Goal: Task Accomplishment & Management: Complete application form

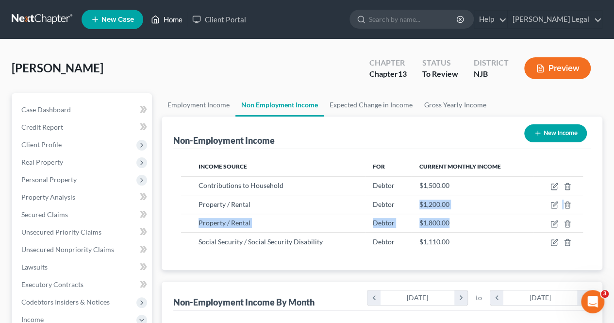
click at [174, 21] on link "Home" at bounding box center [166, 19] width 41 height 17
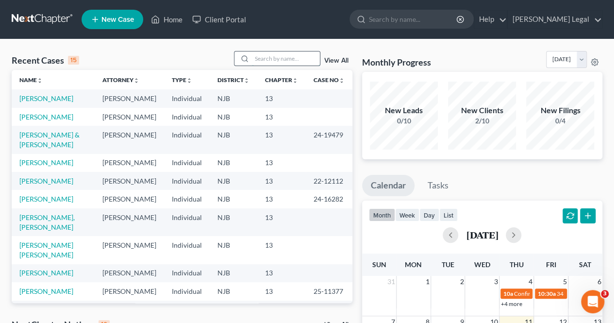
click at [297, 59] on input "search" at bounding box center [286, 58] width 68 height 14
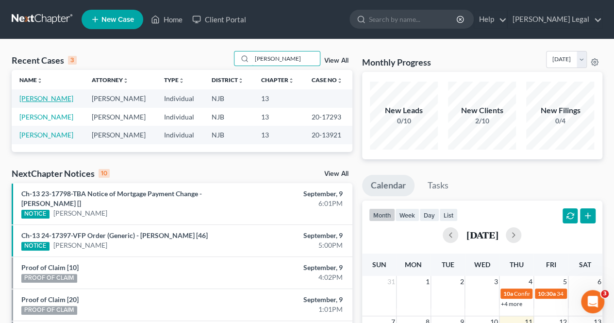
type input "[PERSON_NAME]"
click at [42, 96] on link "[PERSON_NAME]" at bounding box center [46, 98] width 54 height 8
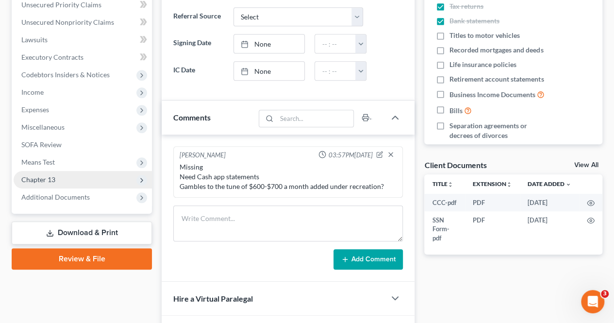
scroll to position [243, 0]
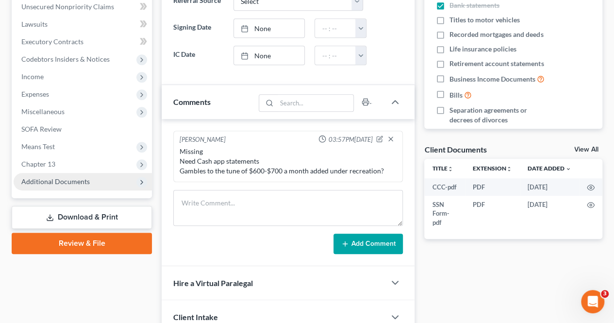
click at [99, 174] on span "Additional Documents" at bounding box center [83, 181] width 138 height 17
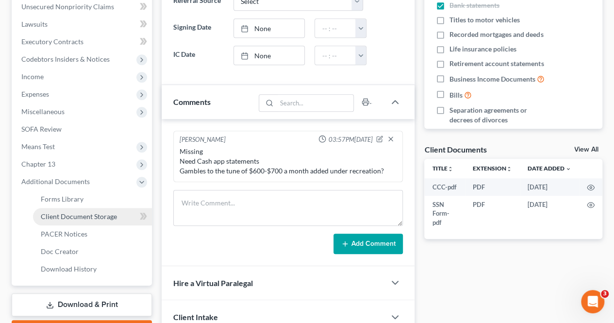
click at [96, 222] on link "Client Document Storage" at bounding box center [92, 216] width 119 height 17
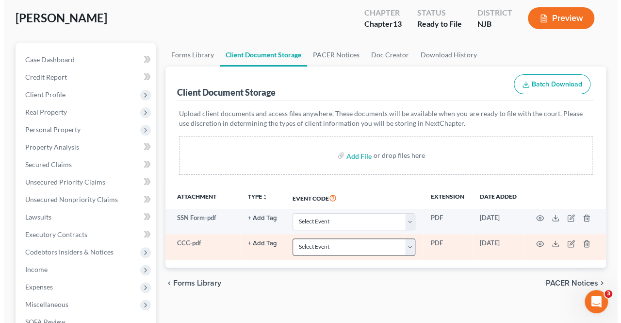
scroll to position [146, 0]
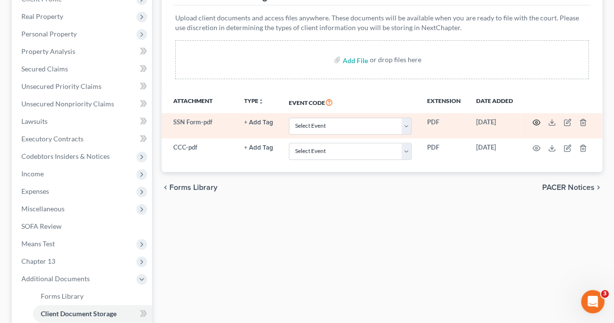
click at [535, 121] on circle "button" at bounding box center [536, 122] width 2 height 2
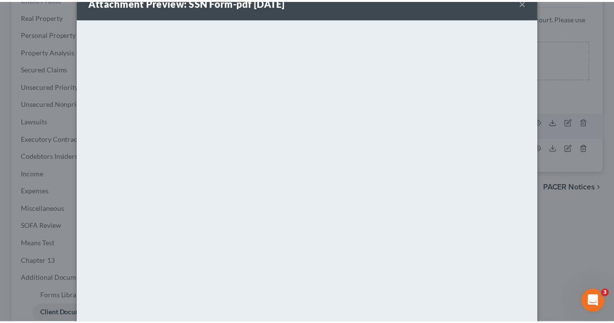
scroll to position [0, 0]
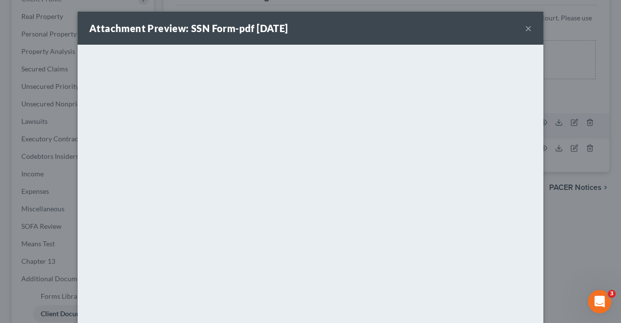
click at [525, 28] on button "×" at bounding box center [528, 28] width 7 height 12
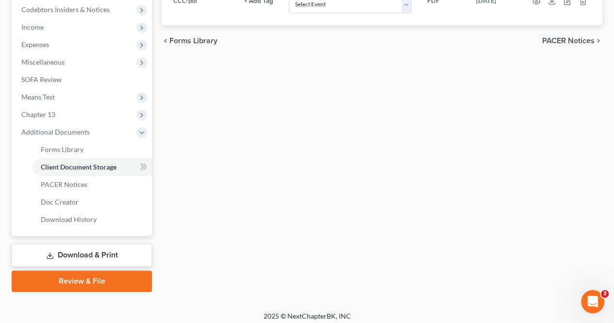
scroll to position [296, 0]
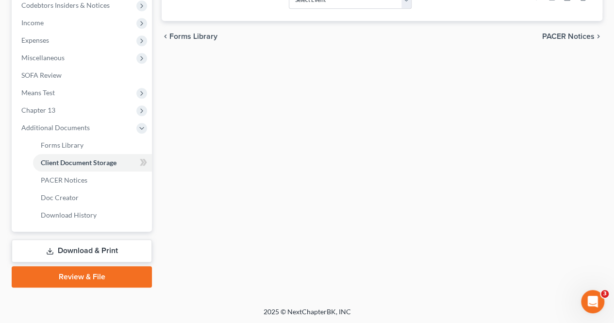
click at [111, 257] on link "Download & Print" at bounding box center [82, 250] width 140 height 23
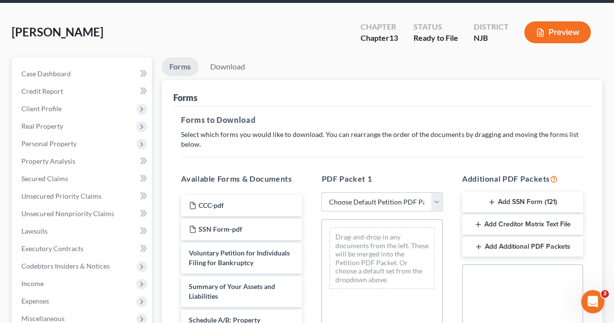
scroll to position [49, 0]
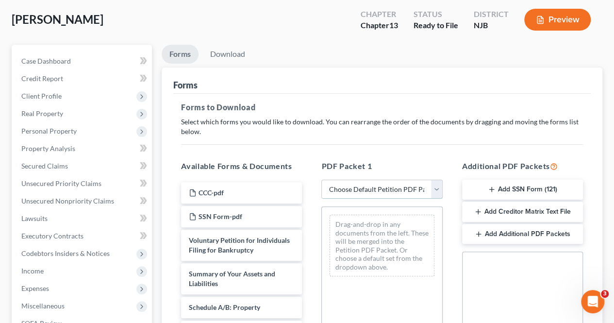
click at [346, 191] on select "Choose Default Petition PDF Packet Complete Bankruptcy Petition (all forms and …" at bounding box center [381, 189] width 121 height 19
select select "0"
click at [321, 180] on select "Choose Default Petition PDF Packet Complete Bankruptcy Petition (all forms and …" at bounding box center [381, 189] width 121 height 19
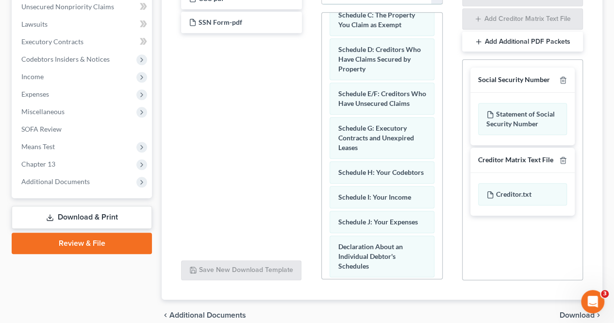
scroll to position [120, 0]
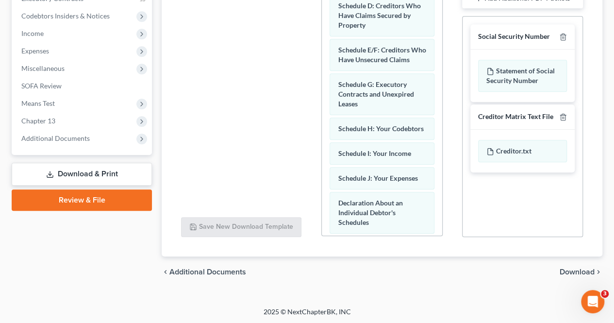
click at [573, 269] on span "Download" at bounding box center [576, 272] width 35 height 8
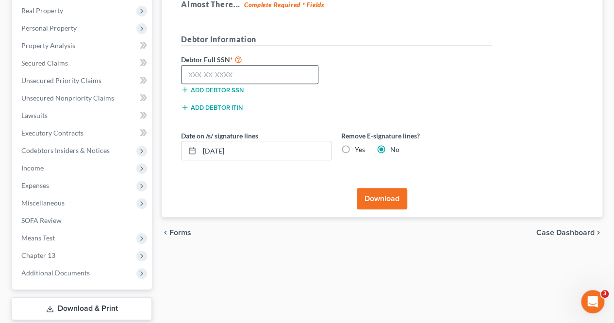
scroll to position [112, 0]
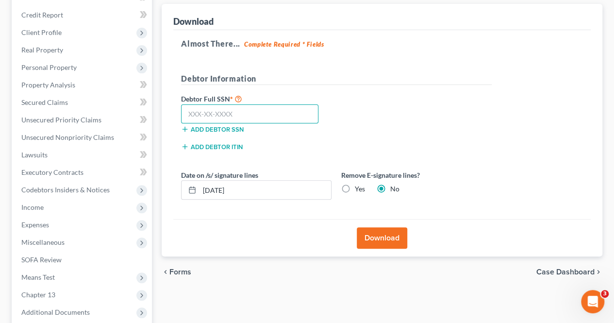
paste input "146-02-6160"
type input "146-02-6160"
click at [367, 231] on button "Download" at bounding box center [382, 237] width 50 height 21
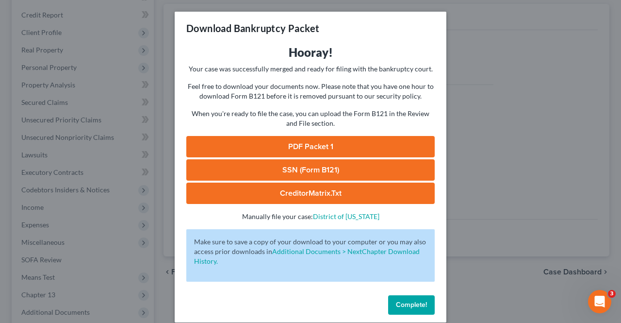
click at [333, 150] on link "PDF Packet 1" at bounding box center [310, 146] width 248 height 21
click at [353, 192] on link "CreditorMatrix.txt" at bounding box center [310, 192] width 248 height 21
click at [316, 167] on link "SSN (Form B121)" at bounding box center [310, 169] width 248 height 21
click at [455, 289] on div "Download Bankruptcy Packet Hooray! Your case was successfully merged and ready …" at bounding box center [310, 161] width 621 height 323
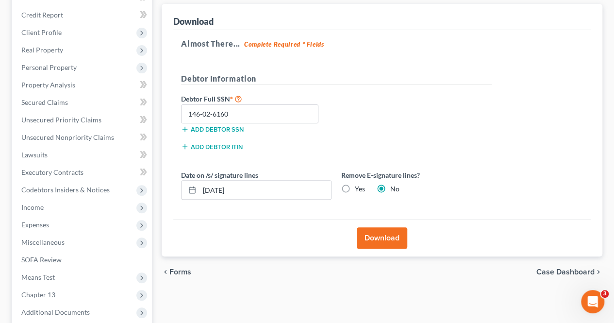
scroll to position [209, 0]
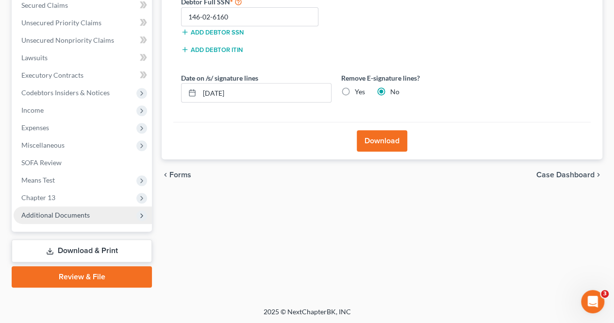
click at [88, 206] on span "Additional Documents" at bounding box center [83, 214] width 138 height 17
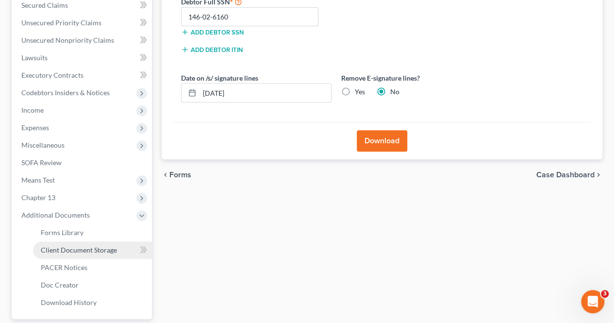
click at [93, 249] on span "Client Document Storage" at bounding box center [79, 250] width 76 height 8
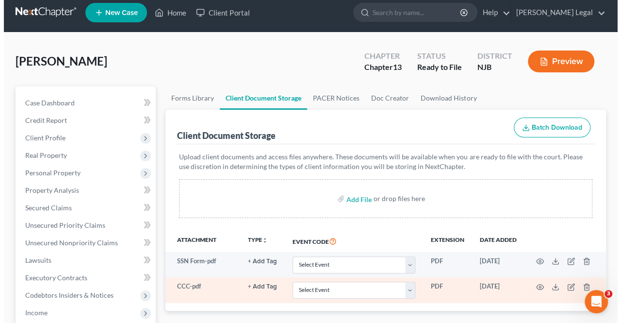
scroll to position [97, 0]
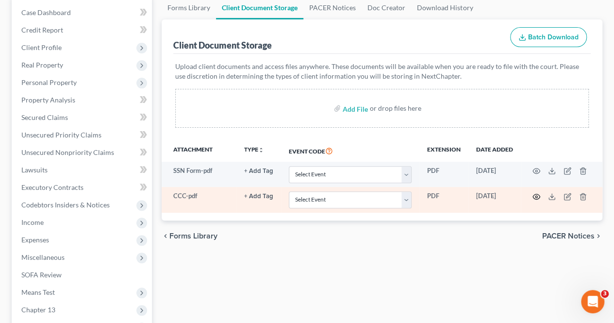
click at [537, 195] on icon "button" at bounding box center [536, 197] width 8 height 8
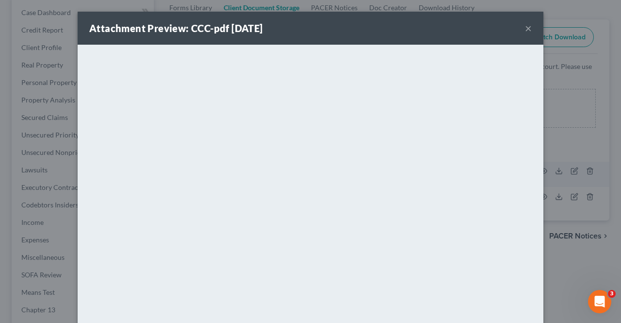
click at [526, 29] on button "×" at bounding box center [528, 28] width 7 height 12
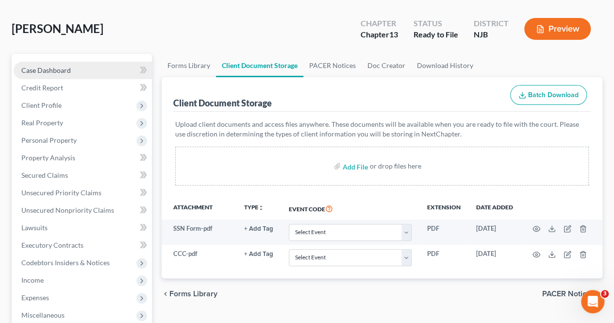
scroll to position [0, 0]
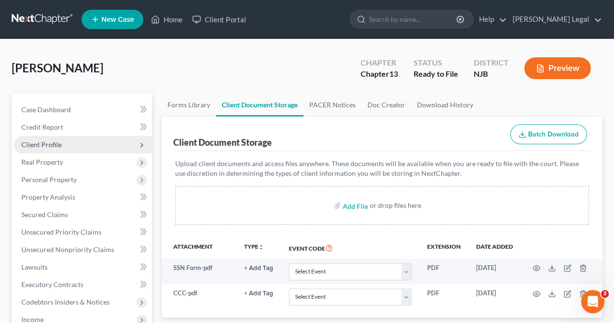
click at [55, 143] on span "Client Profile" at bounding box center [41, 144] width 40 height 8
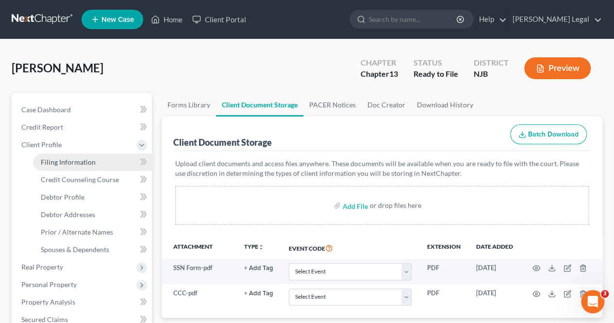
click at [58, 162] on span "Filing Information" at bounding box center [68, 162] width 55 height 8
select select "1"
select select "0"
select select "3"
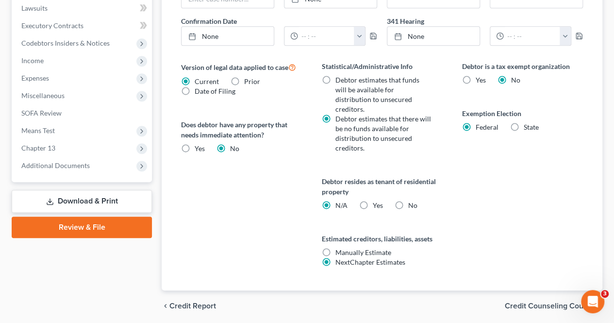
click at [515, 302] on span "Credit Counseling Course" at bounding box center [550, 306] width 90 height 8
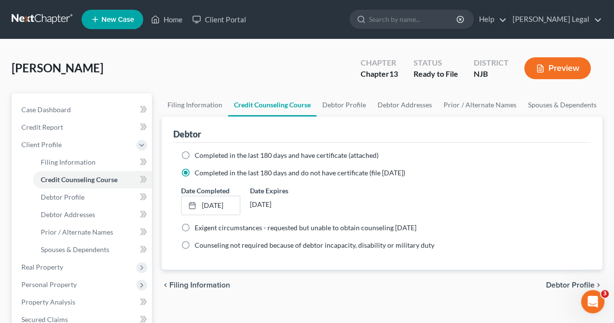
scroll to position [49, 0]
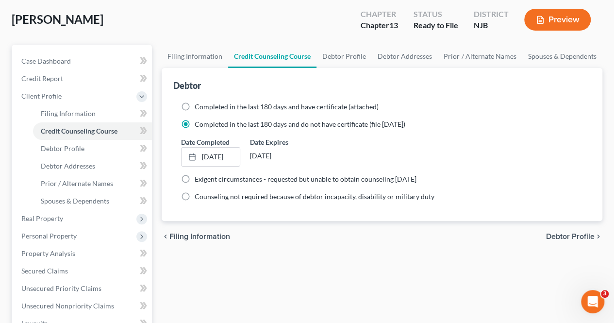
click at [549, 233] on span "Debtor Profile" at bounding box center [570, 236] width 49 height 8
select select "0"
select select "3"
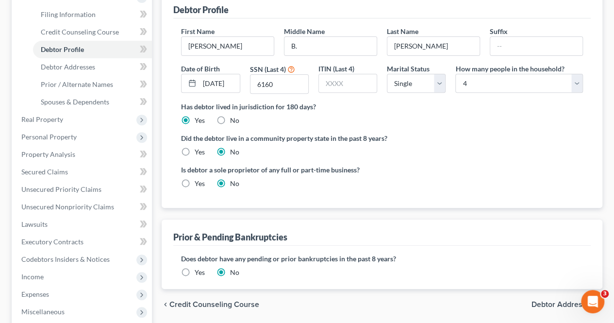
scroll to position [194, 0]
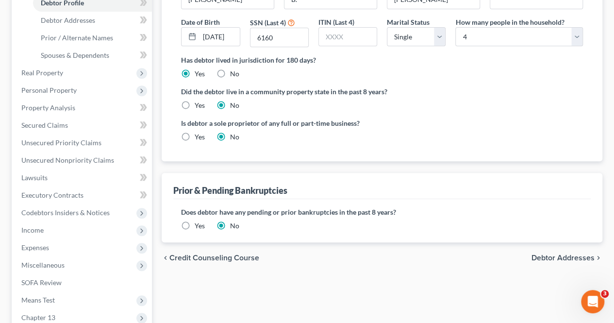
click at [543, 254] on span "Debtor Addresses" at bounding box center [562, 258] width 63 height 8
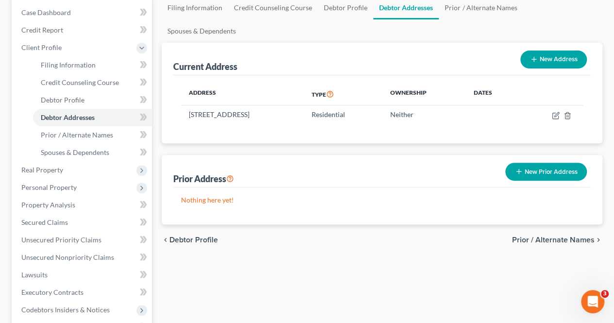
click at [534, 236] on span "Prior / Alternate Names" at bounding box center [553, 240] width 82 height 8
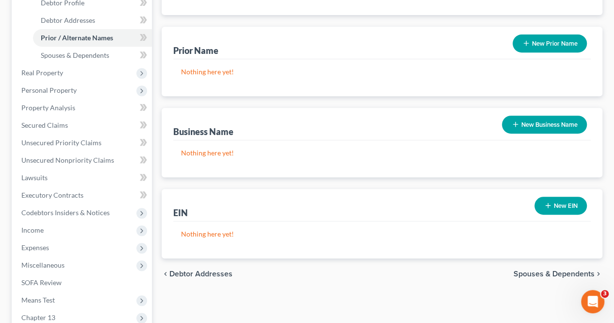
click at [527, 270] on span "Spouses & Dependents" at bounding box center [553, 274] width 81 height 8
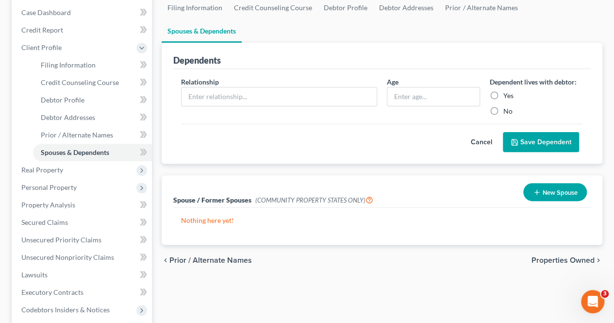
click at [538, 256] on span "Properties Owned" at bounding box center [562, 260] width 63 height 8
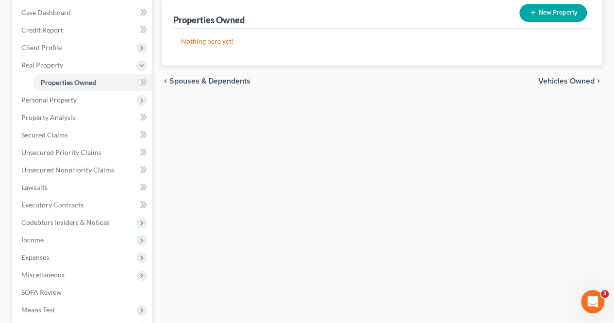
click at [548, 80] on span "Vehicles Owned" at bounding box center [566, 81] width 56 height 8
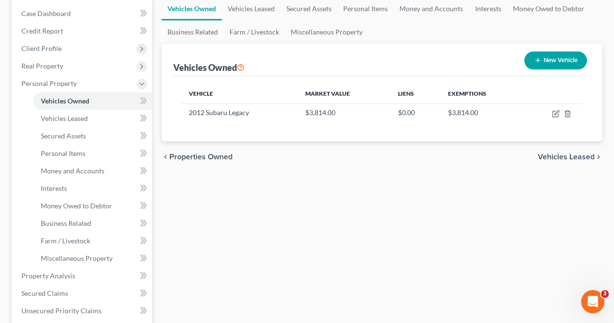
scroll to position [97, 0]
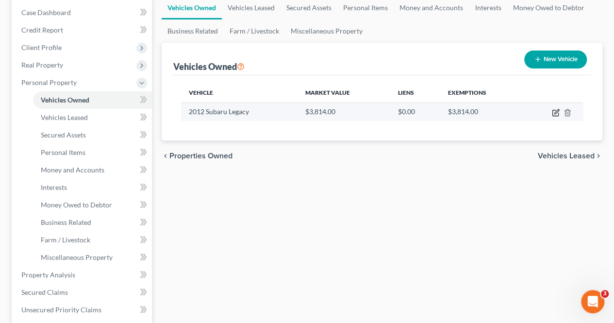
click at [556, 109] on icon "button" at bounding box center [556, 113] width 8 height 8
select select "0"
select select "14"
select select "0"
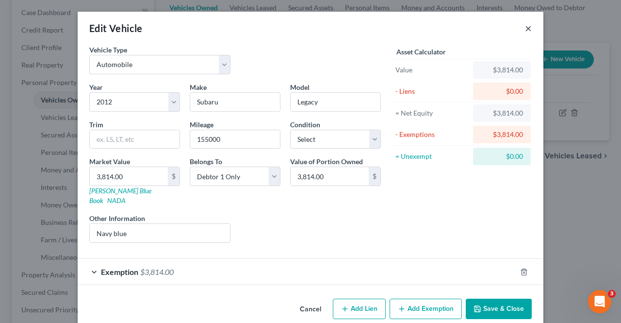
click at [525, 29] on button "×" at bounding box center [528, 28] width 7 height 12
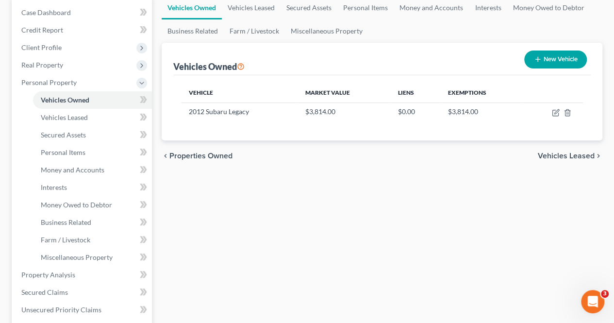
click at [559, 153] on span "Vehicles Leased" at bounding box center [566, 156] width 57 height 8
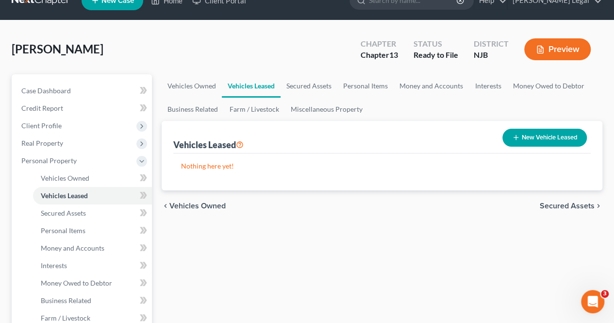
scroll to position [49, 0]
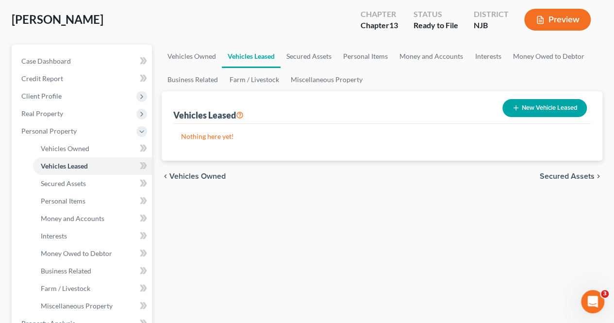
click at [550, 174] on span "Secured Assets" at bounding box center [567, 176] width 55 height 8
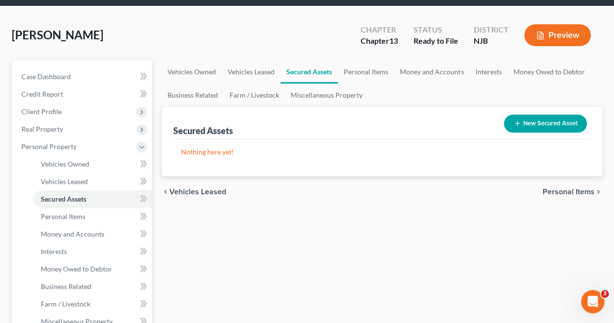
scroll to position [49, 0]
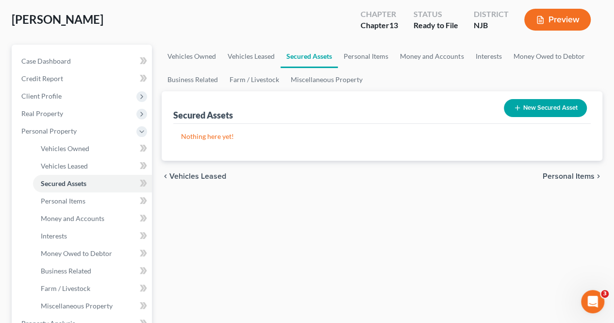
click at [553, 177] on span "Personal Items" at bounding box center [569, 176] width 52 height 8
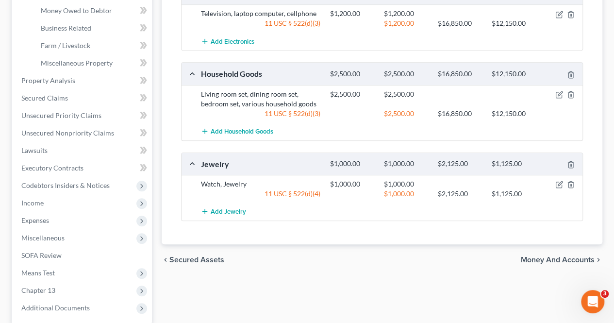
click at [557, 256] on span "Money and Accounts" at bounding box center [558, 260] width 74 height 8
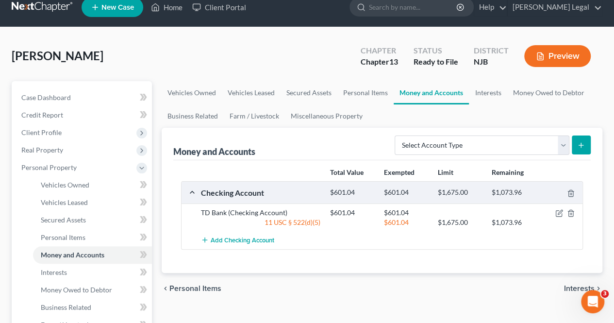
scroll to position [49, 0]
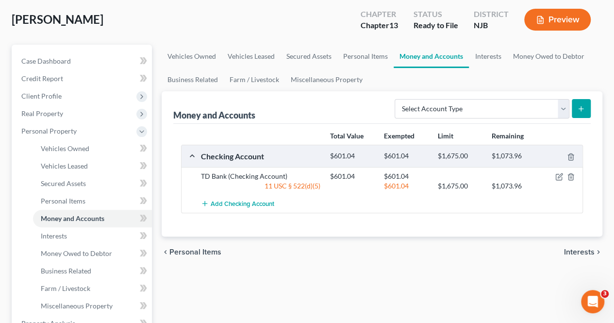
click at [576, 251] on span "Interests" at bounding box center [579, 252] width 31 height 8
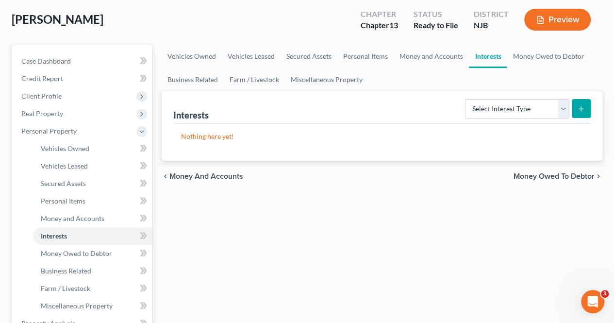
click at [537, 172] on span "Money Owed to Debtor" at bounding box center [553, 176] width 81 height 8
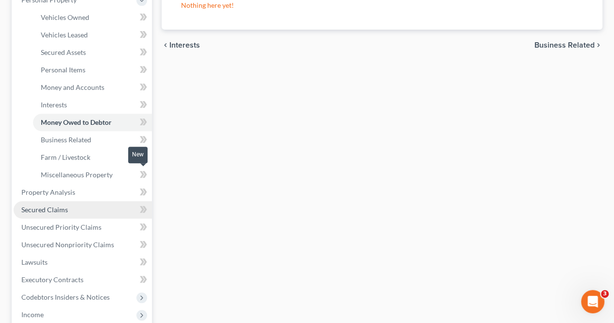
scroll to position [194, 0]
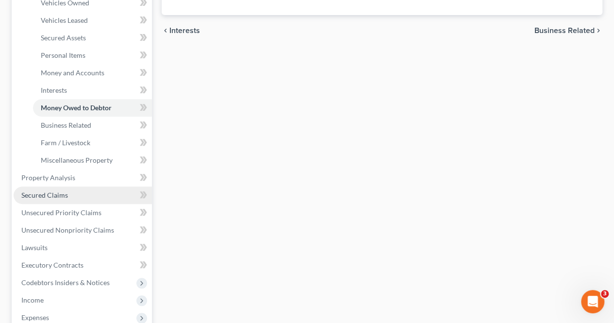
click at [81, 192] on link "Secured Claims" at bounding box center [83, 194] width 138 height 17
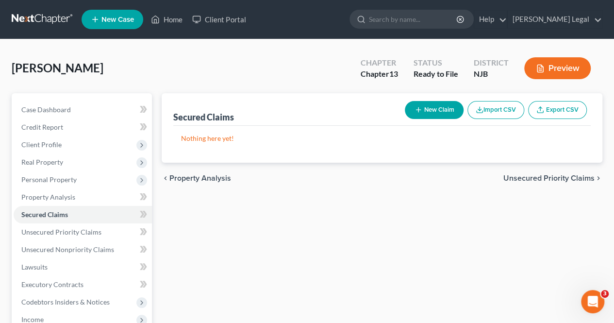
click at [521, 177] on span "Unsecured Priority Claims" at bounding box center [548, 178] width 91 height 8
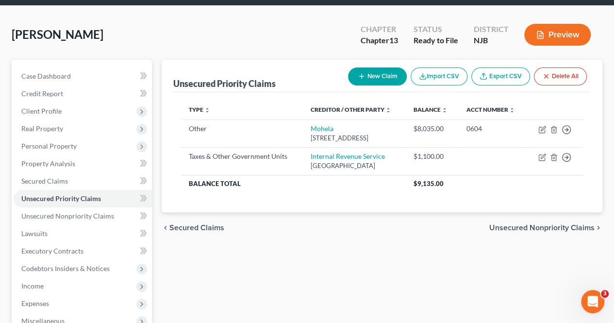
scroll to position [49, 0]
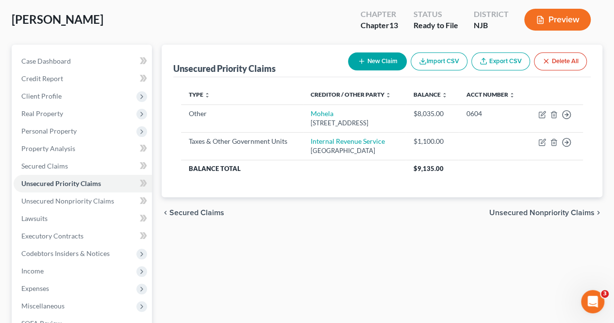
click at [518, 214] on span "Unsecured Nonpriority Claims" at bounding box center [541, 213] width 105 height 8
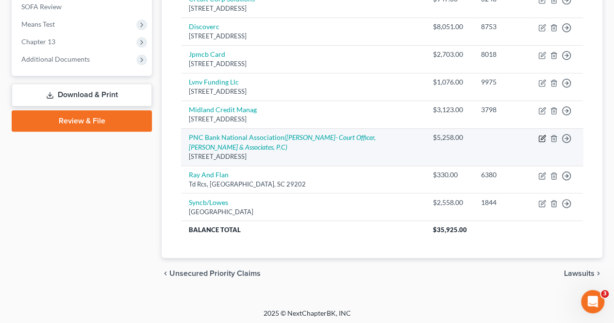
click at [544, 136] on icon "button" at bounding box center [542, 138] width 6 height 6
select select "39"
select select "2"
select select "0"
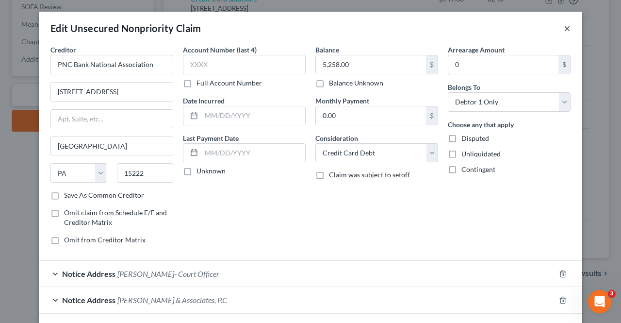
click at [564, 31] on button "×" at bounding box center [567, 28] width 7 height 12
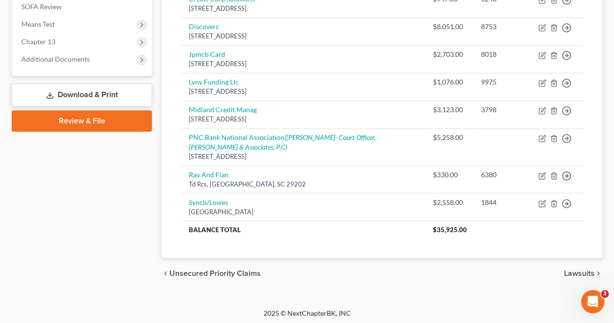
click at [569, 273] on span "Lawsuits" at bounding box center [579, 273] width 31 height 8
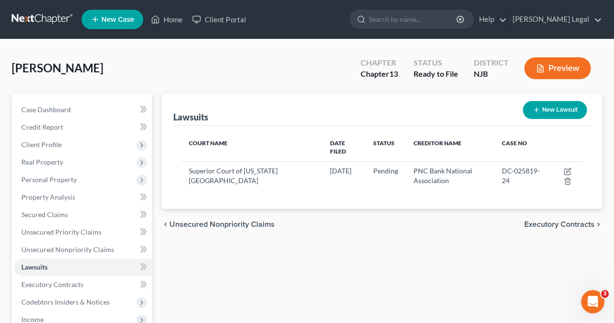
click at [455, 209] on div "chevron_left Unsecured Nonpriority Claims Executory Contracts chevron_right" at bounding box center [382, 224] width 441 height 31
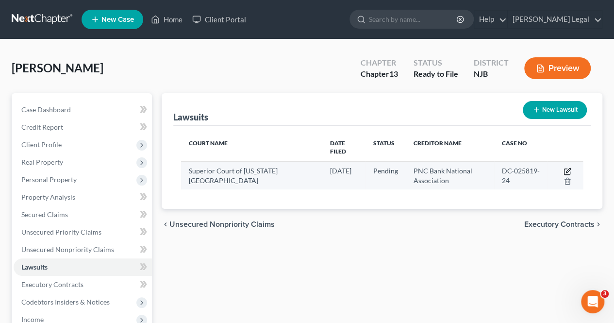
click at [564, 169] on icon "button" at bounding box center [567, 172] width 6 height 6
select select "33"
select select "0"
select select "3"
select select "39"
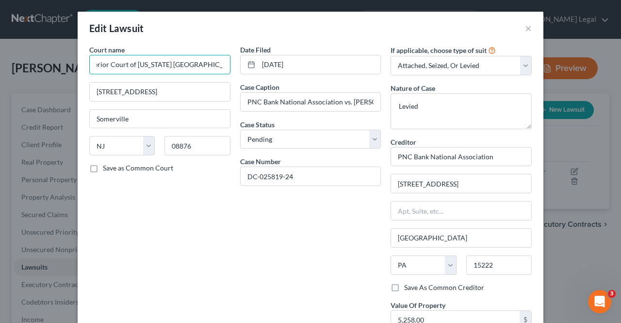
drag, startPoint x: 205, startPoint y: 65, endPoint x: 224, endPoint y: 64, distance: 18.5
click at [224, 64] on input "Superior Court of [US_STATE] [GEOGRAPHIC_DATA]" at bounding box center [159, 64] width 141 height 19
click at [217, 217] on div "Court name * Superior Court of [US_STATE] [GEOGRAPHIC_DATA] [GEOGRAPHIC_DATA] […" at bounding box center [159, 216] width 151 height 343
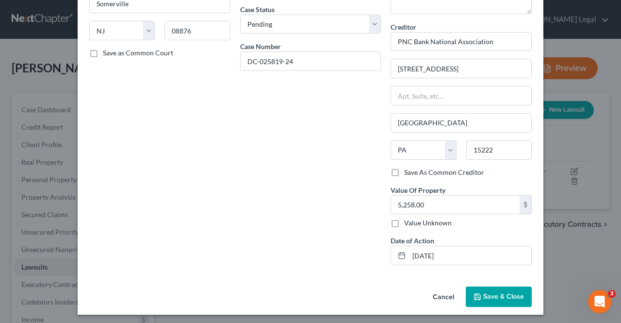
click at [480, 298] on button "Save & Close" at bounding box center [499, 296] width 66 height 20
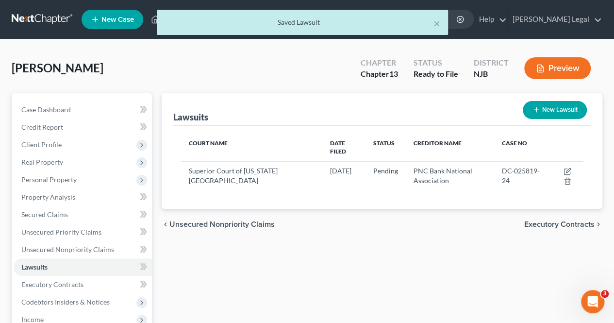
click at [544, 220] on span "Executory Contracts" at bounding box center [559, 224] width 70 height 8
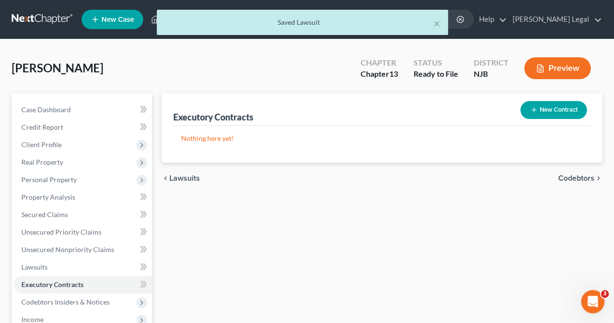
click at [580, 180] on span "Codebtors" at bounding box center [576, 178] width 36 height 8
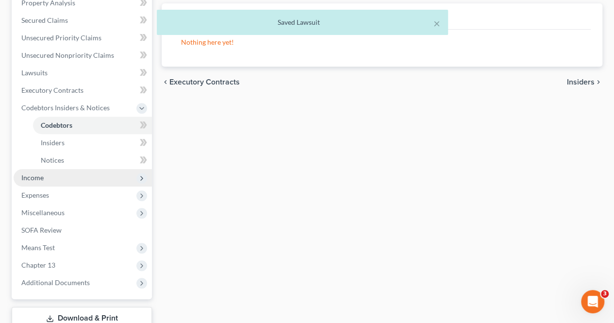
click at [66, 181] on span "Income" at bounding box center [83, 177] width 138 height 17
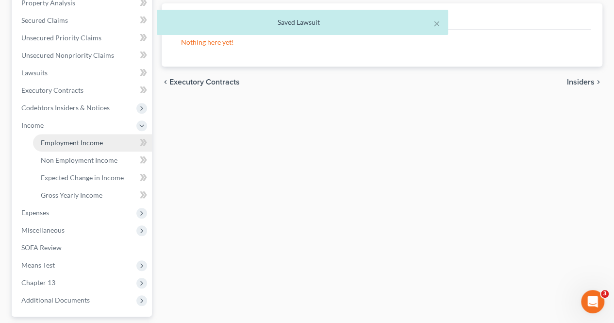
click at [70, 146] on span "Employment Income" at bounding box center [72, 142] width 62 height 8
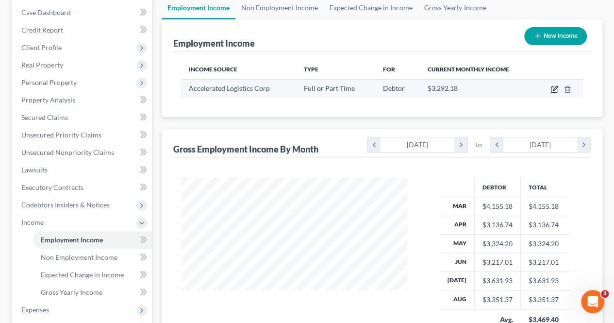
click at [556, 89] on icon "button" at bounding box center [554, 89] width 8 height 8
select select "0"
select select "9"
select select "1"
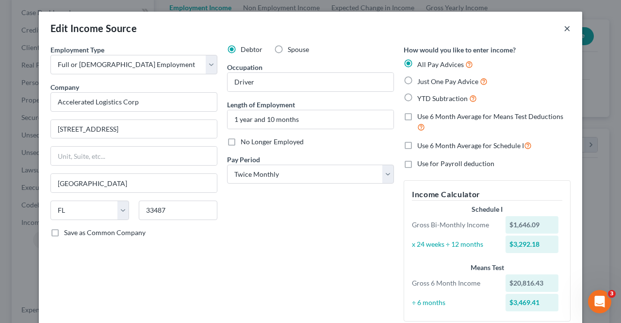
click at [564, 31] on button "×" at bounding box center [567, 28] width 7 height 12
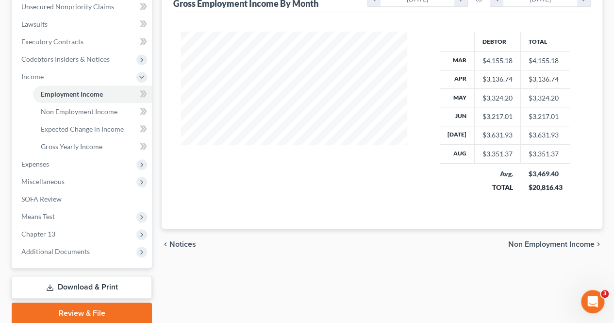
click at [540, 242] on span "Non Employment Income" at bounding box center [551, 244] width 86 height 8
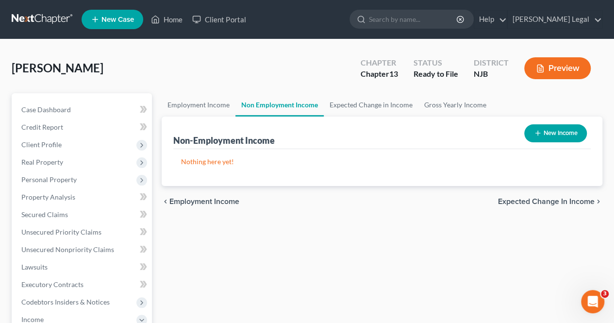
click at [532, 199] on span "Expected Change in Income" at bounding box center [546, 201] width 97 height 8
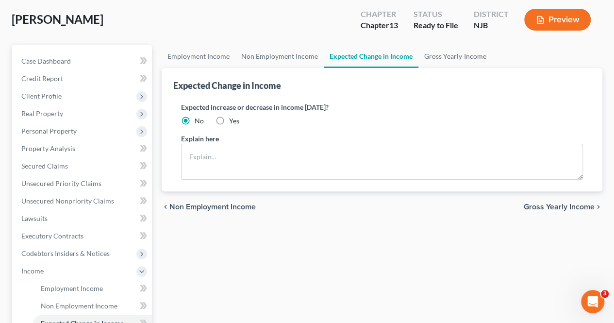
click at [550, 204] on span "Gross Yearly Income" at bounding box center [559, 207] width 71 height 8
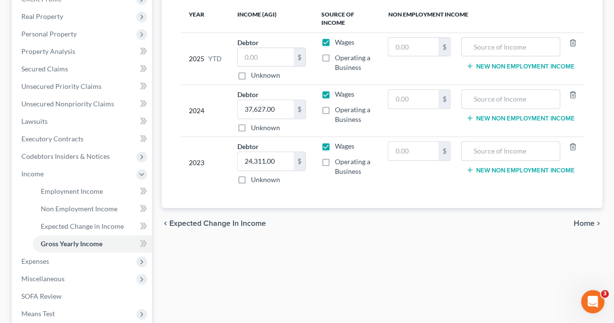
click at [576, 224] on span "Home" at bounding box center [584, 223] width 21 height 8
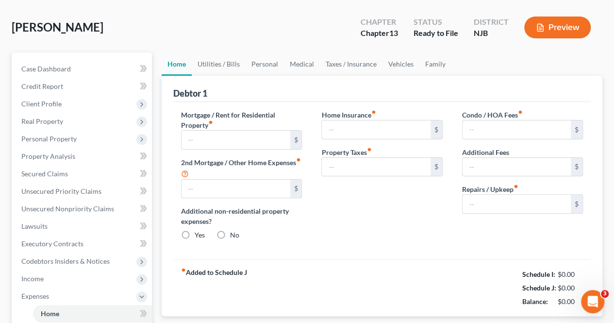
type input "0.00"
radio input "true"
type input "0.00"
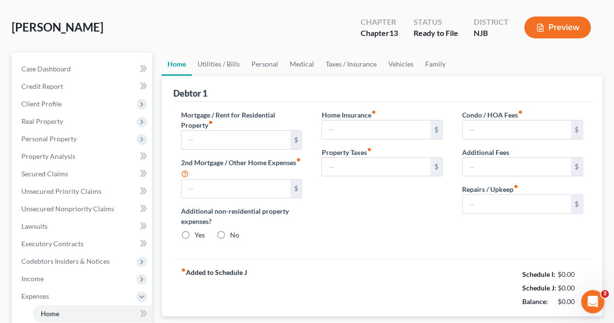
type input "0.00"
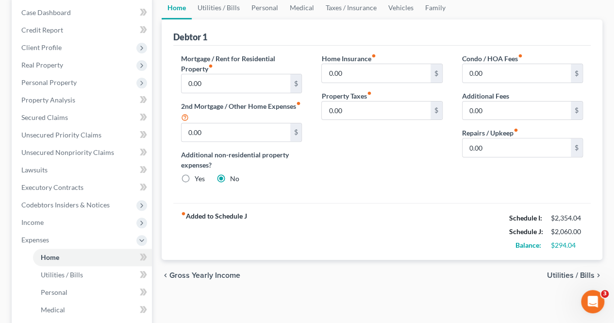
click at [554, 272] on span "Utilities / Bills" at bounding box center [571, 275] width 48 height 8
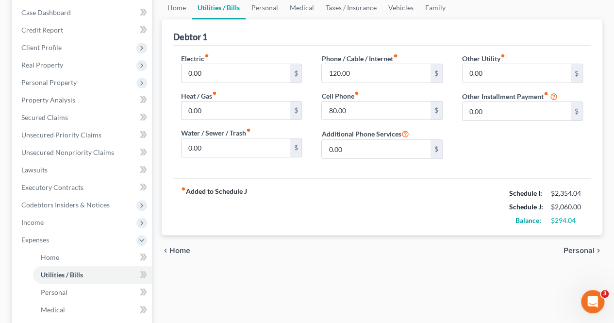
click at [567, 247] on span "Personal" at bounding box center [578, 251] width 31 height 8
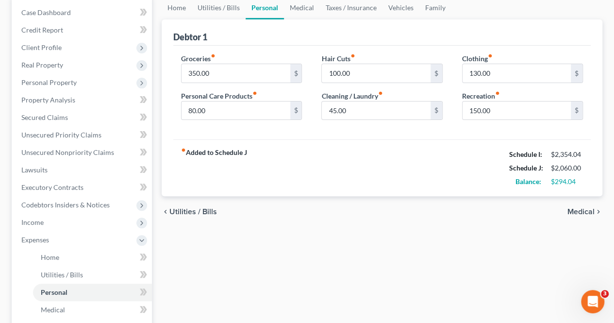
click at [576, 212] on span "Medical" at bounding box center [580, 212] width 27 height 8
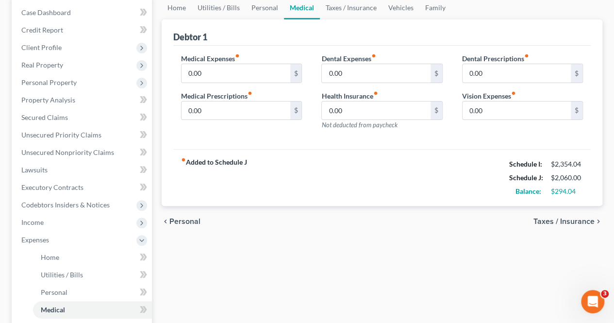
click at [545, 220] on span "Taxes / Insurance" at bounding box center [563, 221] width 61 height 8
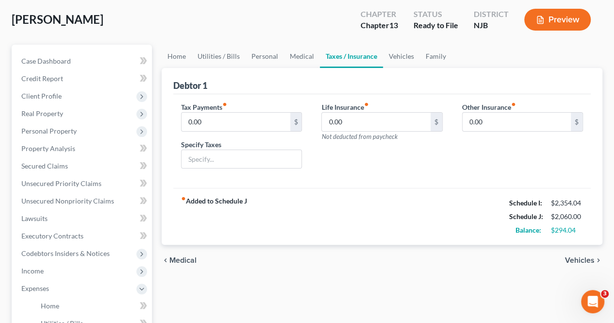
click at [571, 257] on span "Vehicles" at bounding box center [580, 260] width 30 height 8
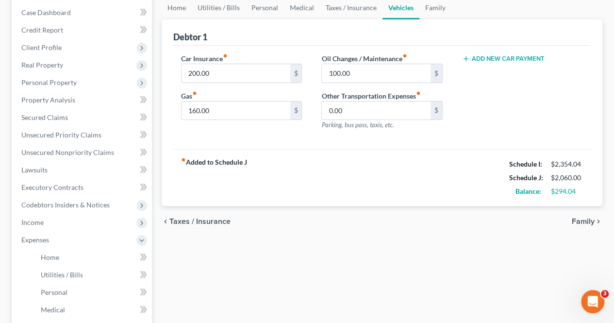
click at [576, 217] on span "Family" at bounding box center [583, 221] width 23 height 8
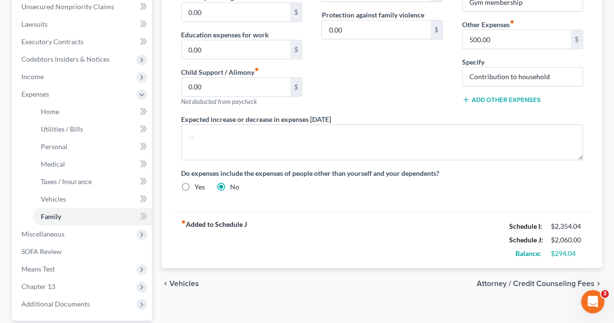
click at [520, 281] on span "Attorney / Credit Counseling Fees" at bounding box center [536, 284] width 118 height 8
select select "0"
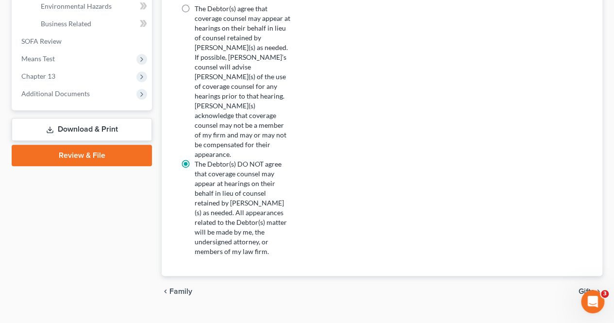
click at [584, 287] on span "Gifts" at bounding box center [586, 291] width 16 height 8
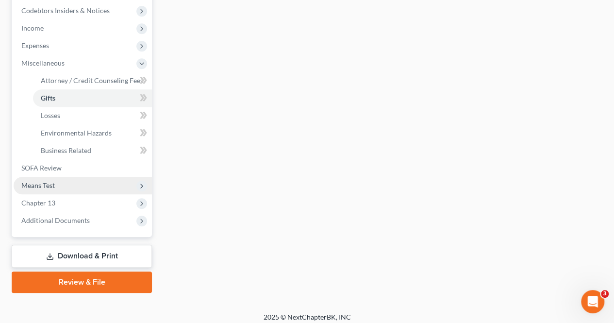
click at [86, 178] on span "Means Test" at bounding box center [83, 185] width 138 height 17
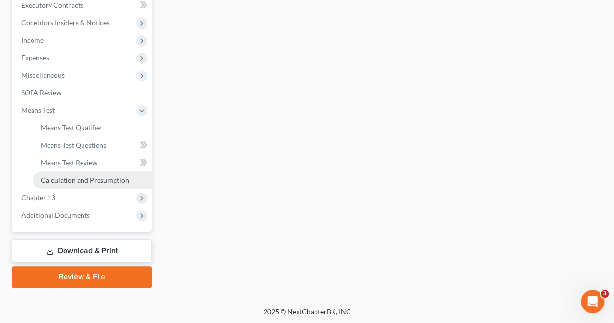
click at [87, 178] on span "Calculation and Presumption" at bounding box center [85, 180] width 88 height 8
click at [106, 202] on span "Chapter 13" at bounding box center [83, 197] width 138 height 17
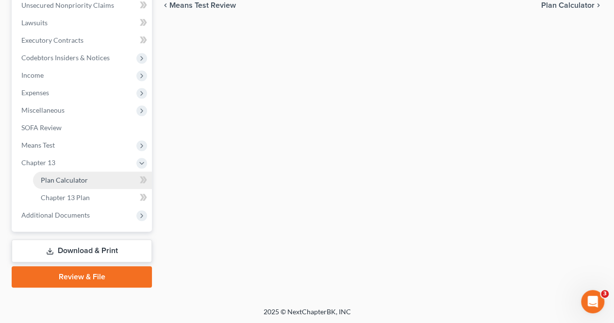
click at [100, 185] on link "Plan Calculator" at bounding box center [92, 179] width 119 height 17
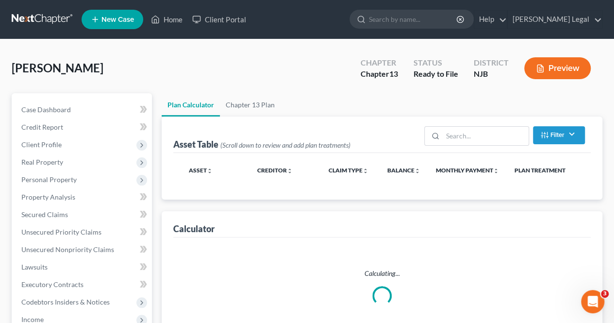
select select "59"
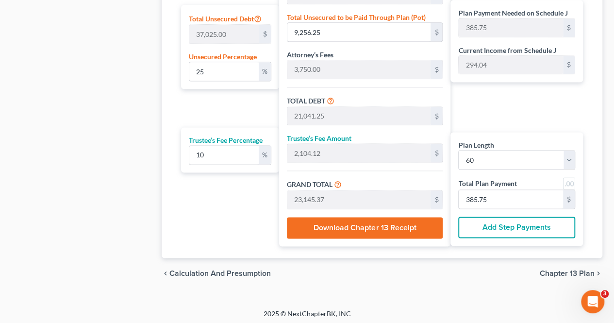
click at [558, 272] on span "Chapter 13 Plan" at bounding box center [567, 273] width 55 height 8
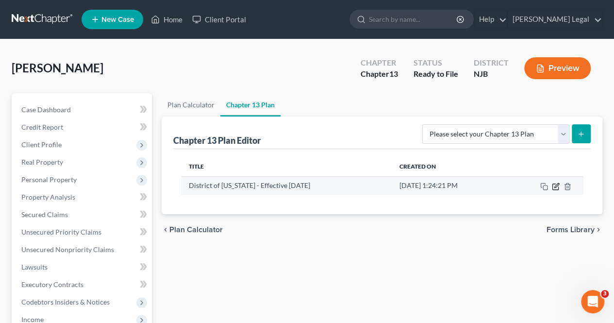
click at [553, 184] on icon "button" at bounding box center [556, 186] width 8 height 8
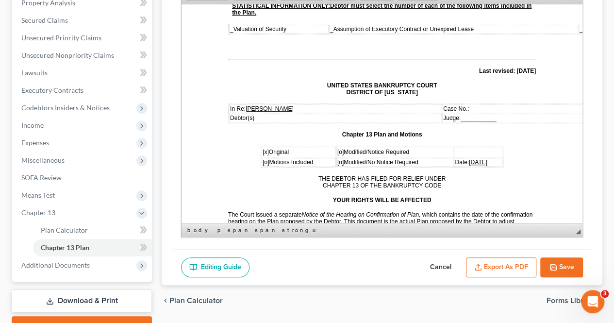
click at [471, 158] on span "[DATE]" at bounding box center [478, 161] width 18 height 7
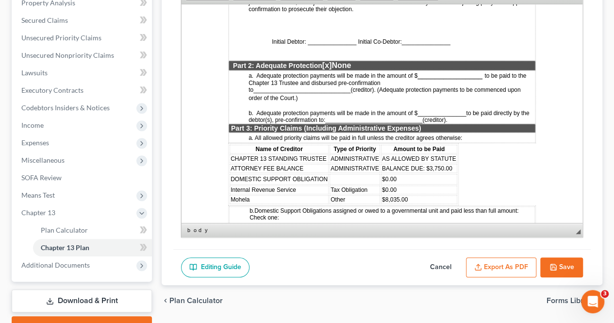
scroll to position [873, 0]
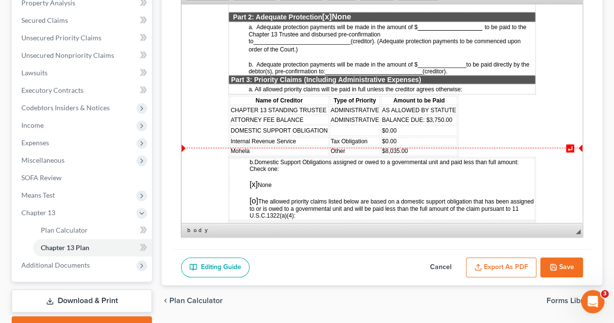
click at [430, 146] on td "$8,035.00" at bounding box center [419, 150] width 76 height 9
click at [423, 136] on td "$0.00" at bounding box center [419, 140] width 76 height 9
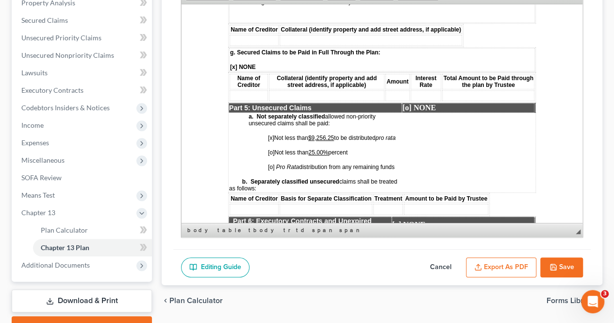
scroll to position [1844, 0]
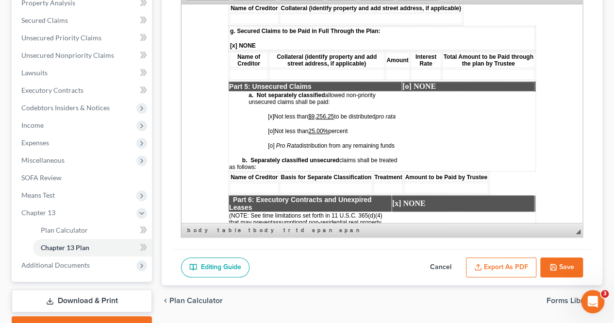
click at [324, 127] on u "25.00%" at bounding box center [318, 130] width 20 height 7
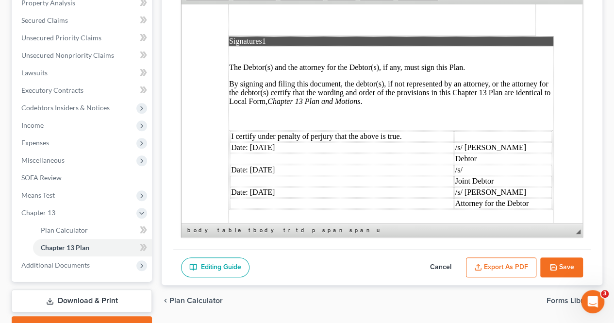
scroll to position [2960, 0]
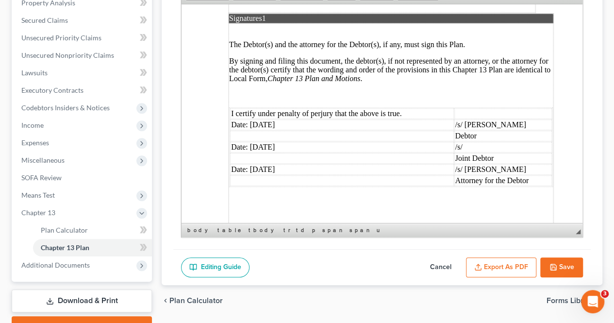
click at [261, 119] on td "Date: [DATE]" at bounding box center [342, 124] width 224 height 11
click at [265, 141] on td "Date: [DATE]" at bounding box center [342, 146] width 224 height 11
click at [261, 164] on td "Date: [DATE]" at bounding box center [342, 169] width 224 height 11
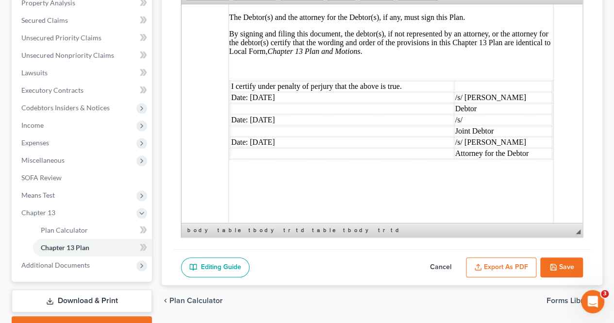
scroll to position [3009, 0]
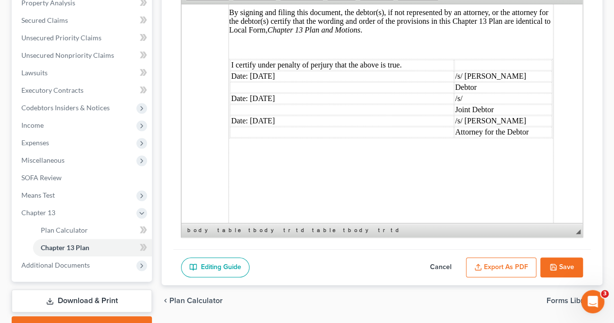
click at [546, 269] on button "Save" at bounding box center [561, 267] width 43 height 20
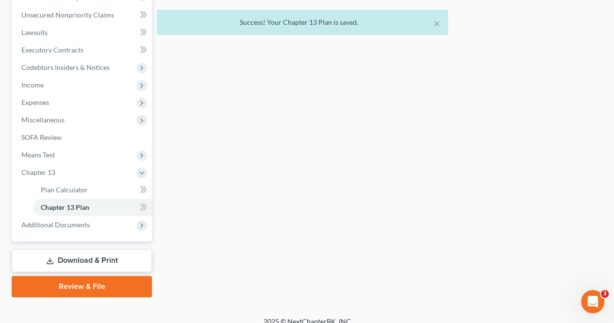
scroll to position [243, 0]
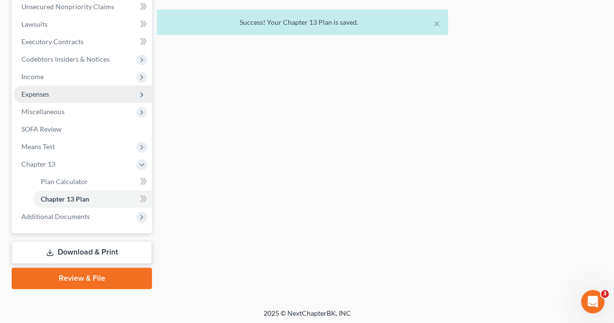
click at [66, 90] on span "Expenses" at bounding box center [83, 93] width 138 height 17
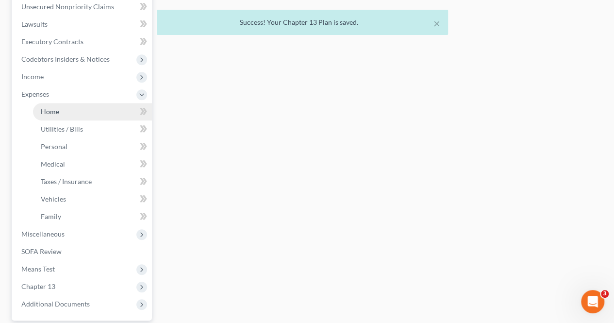
click at [63, 106] on link "Home" at bounding box center [92, 111] width 119 height 17
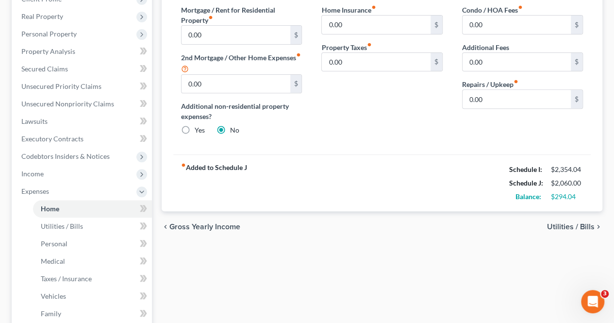
click at [561, 223] on span "Utilities / Bills" at bounding box center [571, 227] width 48 height 8
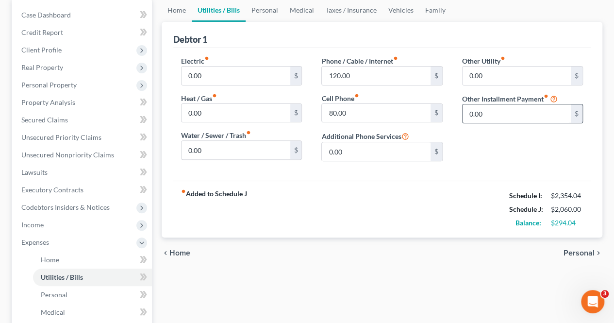
scroll to position [97, 0]
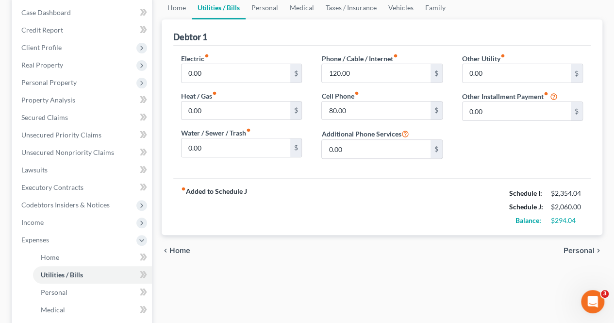
click at [568, 247] on span "Personal" at bounding box center [578, 251] width 31 height 8
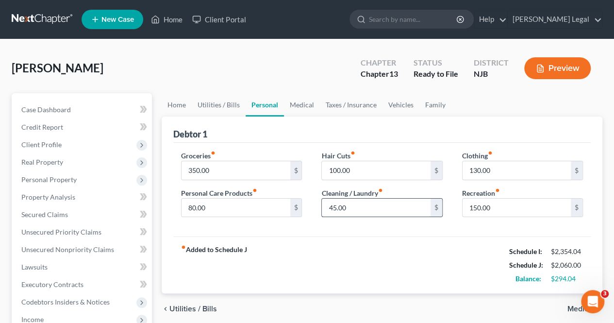
click at [347, 206] on input "45.00" at bounding box center [376, 207] width 108 height 18
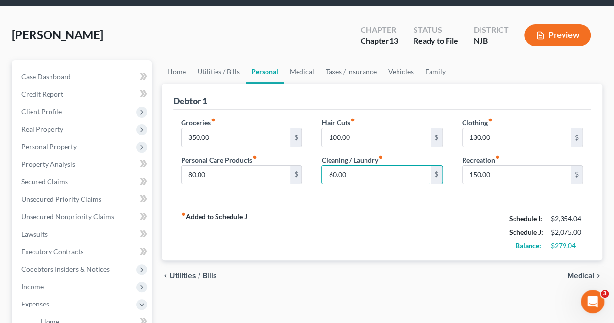
scroll to position [49, 0]
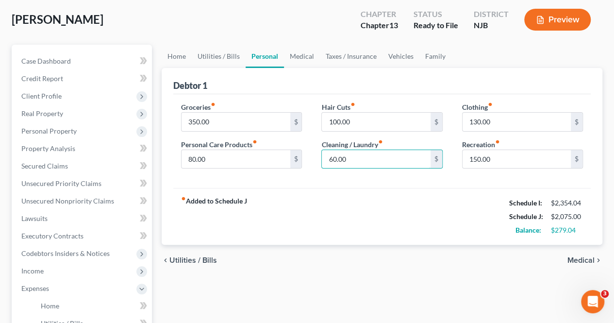
type input "60.00"
click at [576, 259] on span "Medical" at bounding box center [580, 260] width 27 height 8
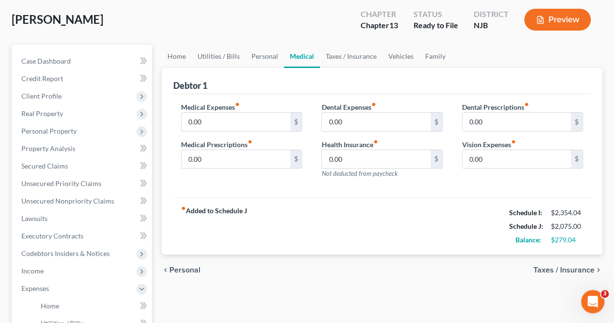
click at [572, 270] on span "Taxes / Insurance" at bounding box center [563, 270] width 61 height 8
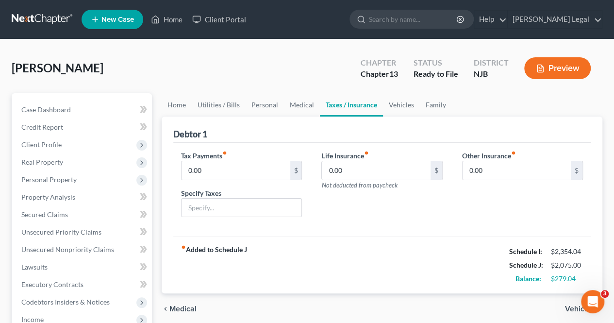
scroll to position [49, 0]
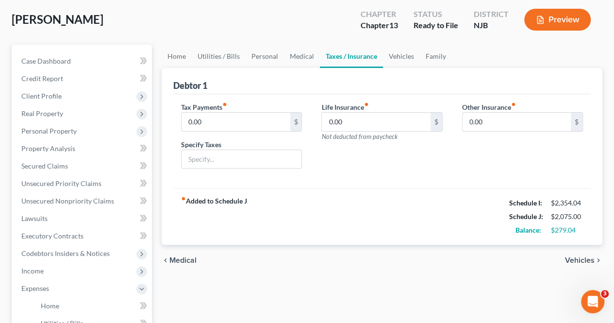
click at [576, 261] on span "Vehicles" at bounding box center [580, 260] width 30 height 8
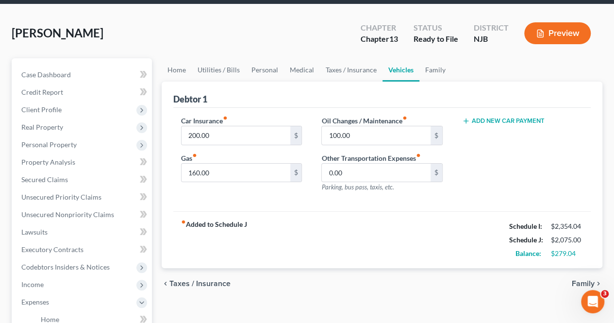
scroll to position [49, 0]
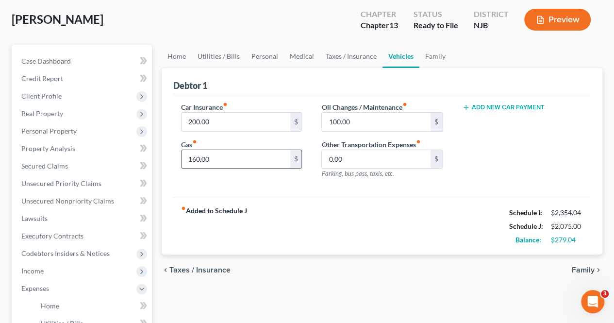
click at [196, 158] on input "160.00" at bounding box center [235, 159] width 108 height 18
type input "180.00"
click at [365, 159] on input "0.00" at bounding box center [376, 159] width 108 height 18
type input "4"
type input "40.00"
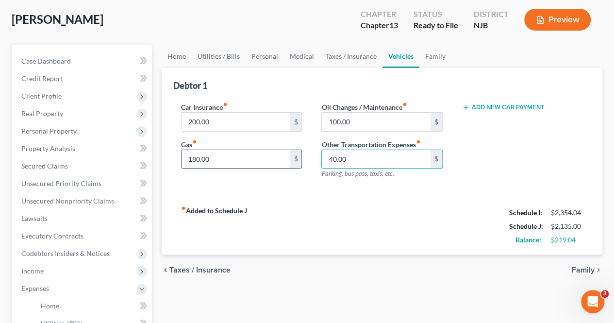
click at [197, 159] on input "180.00" at bounding box center [235, 159] width 108 height 18
type input "160.00"
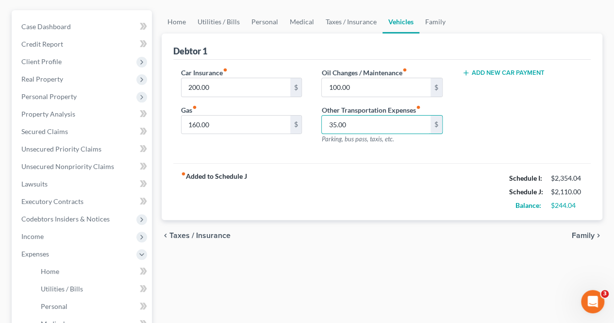
scroll to position [97, 0]
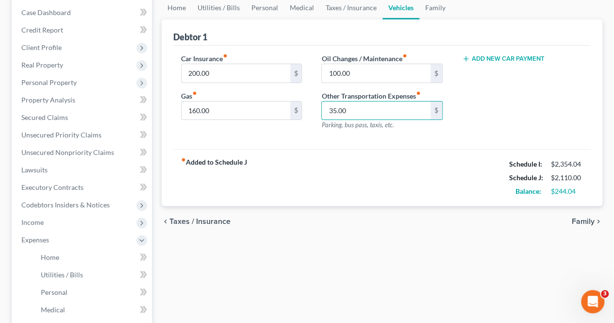
type input "35.00"
click at [576, 217] on span "Family" at bounding box center [583, 221] width 23 height 8
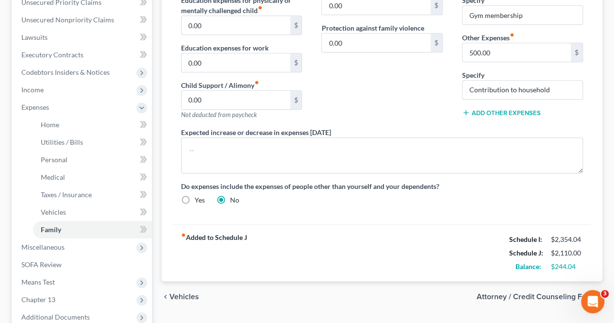
scroll to position [243, 0]
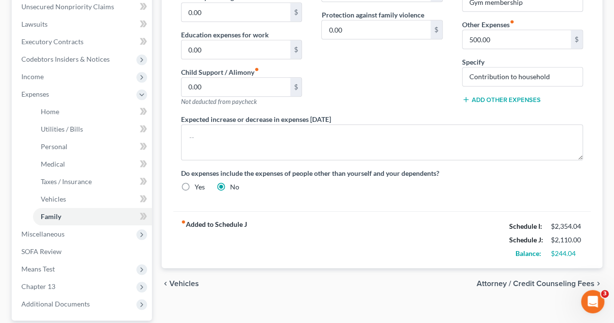
click at [545, 283] on span "Attorney / Credit Counseling Fees" at bounding box center [536, 284] width 118 height 8
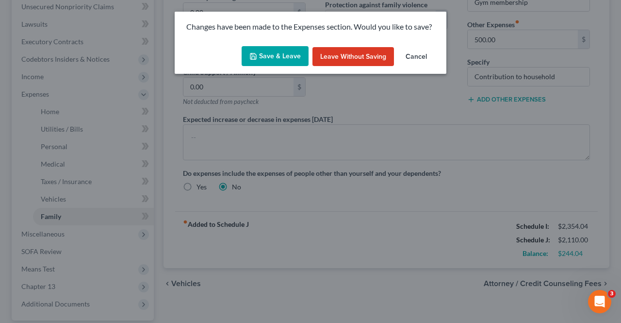
click at [289, 57] on button "Save & Leave" at bounding box center [275, 56] width 67 height 20
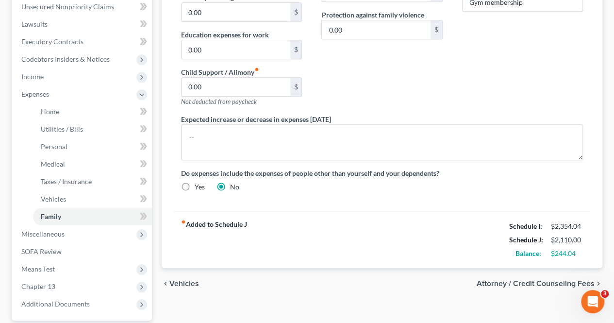
select select "0"
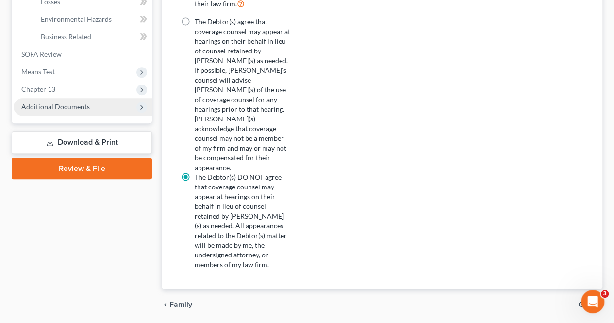
scroll to position [308, 0]
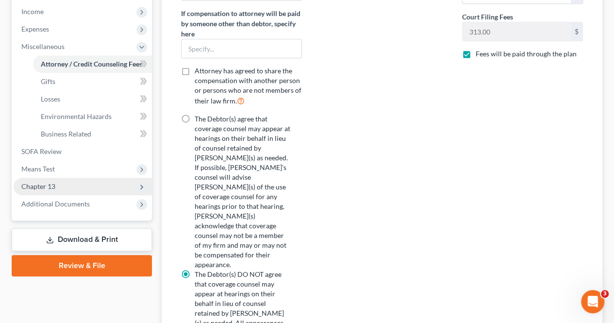
click at [72, 181] on span "Chapter 13" at bounding box center [83, 186] width 138 height 17
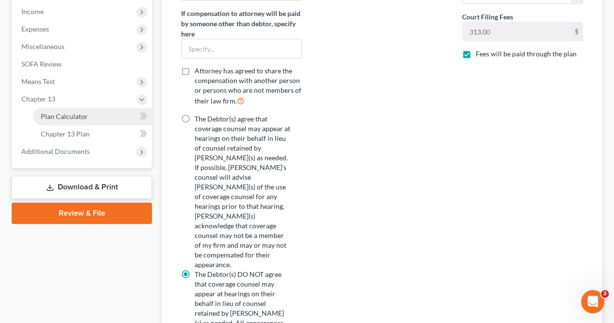
click at [77, 119] on span "Plan Calculator" at bounding box center [64, 116] width 47 height 8
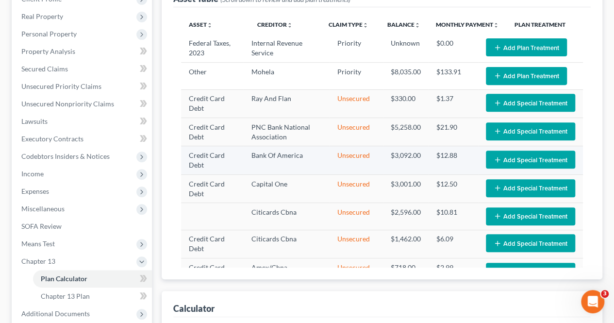
select select "59"
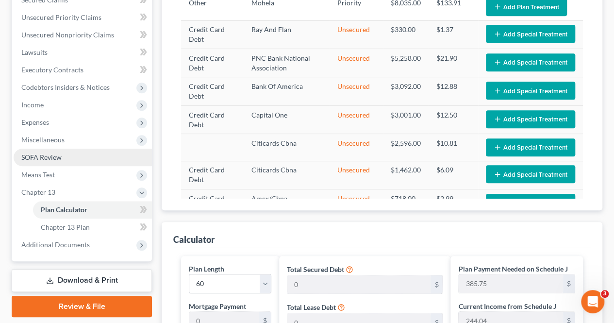
scroll to position [194, 0]
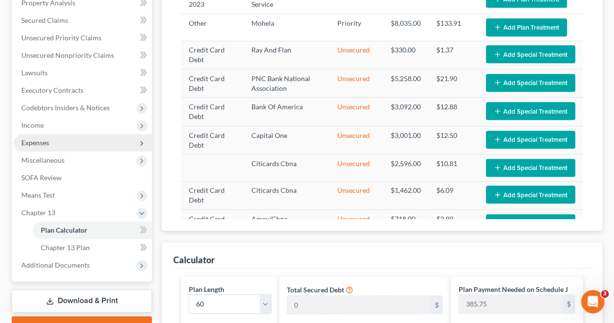
click at [43, 141] on span "Expenses" at bounding box center [35, 142] width 28 height 8
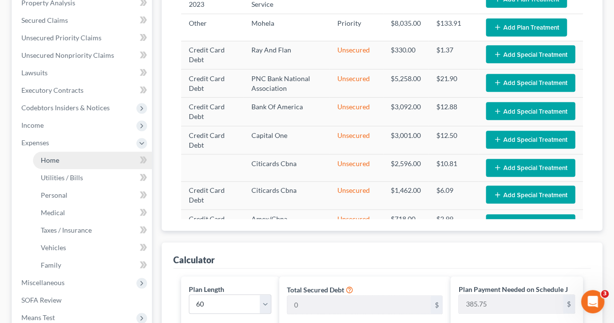
click at [38, 157] on link "Home" at bounding box center [92, 159] width 119 height 17
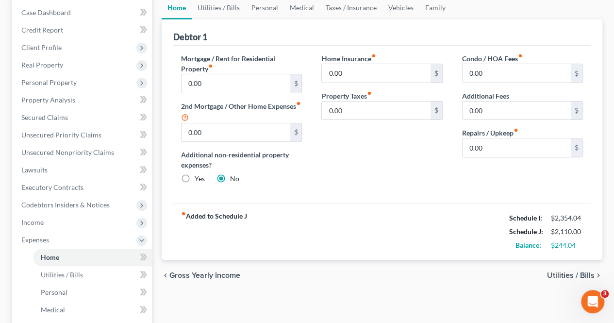
click at [573, 272] on span "Utilities / Bills" at bounding box center [571, 275] width 48 height 8
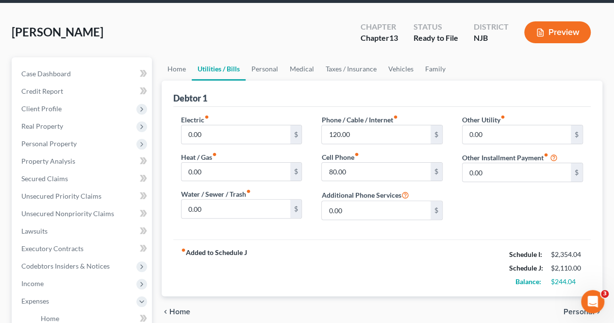
scroll to position [97, 0]
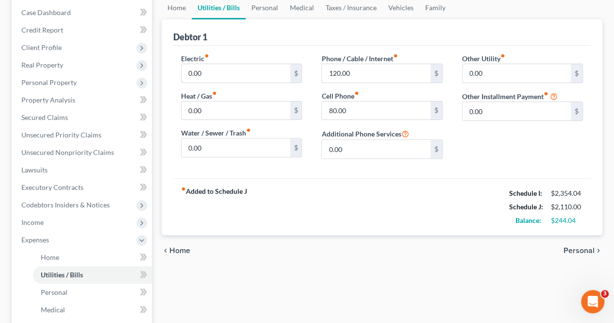
click at [578, 250] on span "Personal" at bounding box center [578, 251] width 31 height 8
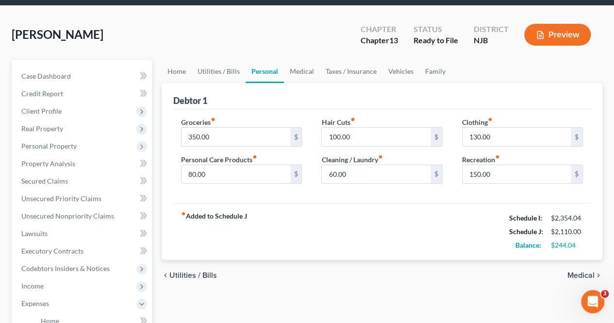
scroll to position [49, 0]
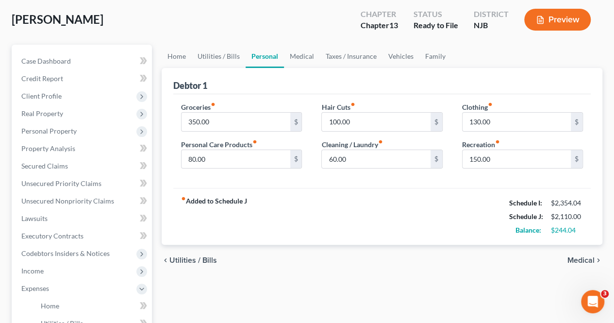
click at [576, 258] on span "Medical" at bounding box center [580, 260] width 27 height 8
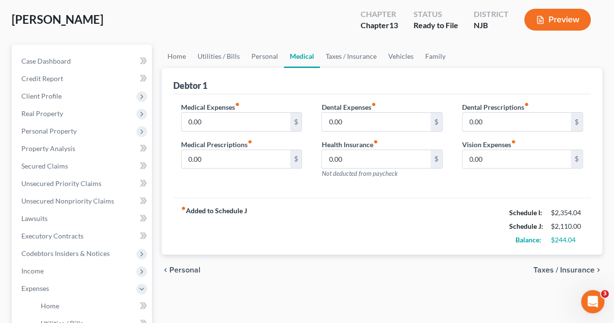
click at [568, 268] on span "Taxes / Insurance" at bounding box center [563, 270] width 61 height 8
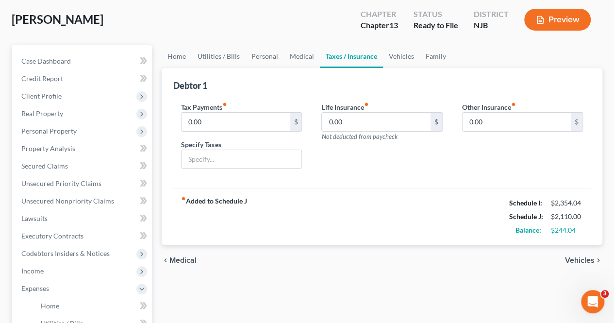
click at [570, 259] on span "Vehicles" at bounding box center [580, 260] width 30 height 8
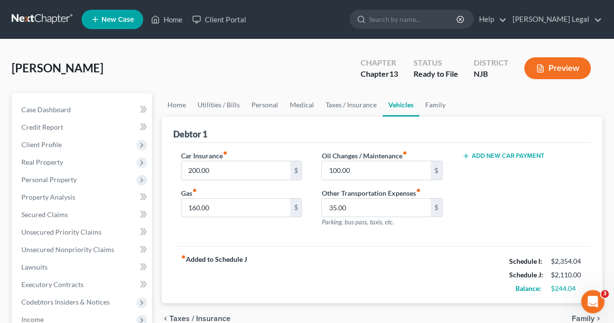
scroll to position [49, 0]
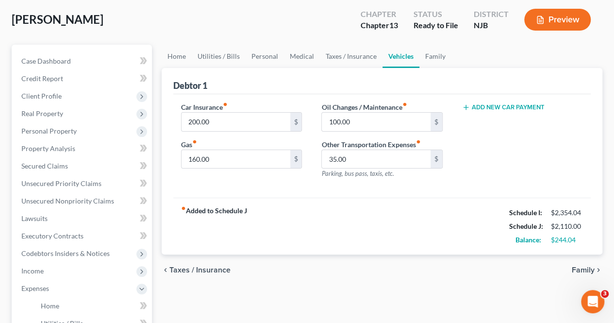
click at [580, 268] on span "Family" at bounding box center [583, 270] width 23 height 8
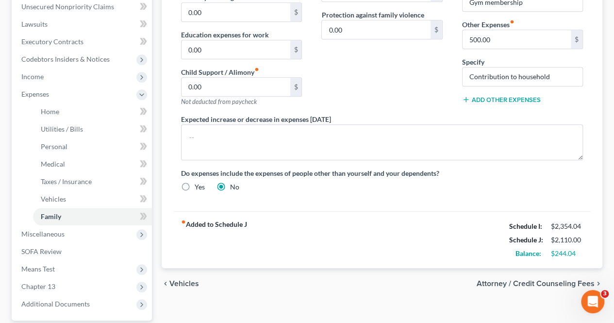
click at [559, 284] on span "Attorney / Credit Counseling Fees" at bounding box center [536, 284] width 118 height 8
select select "0"
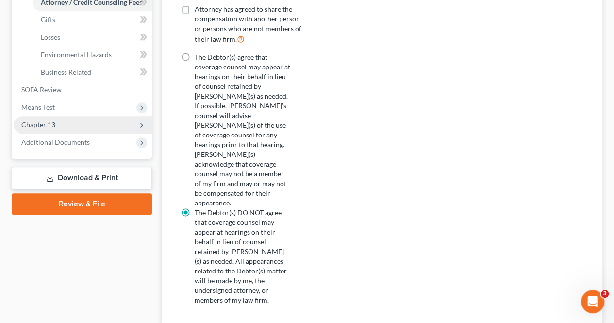
click at [82, 127] on span "Chapter 13" at bounding box center [83, 124] width 138 height 17
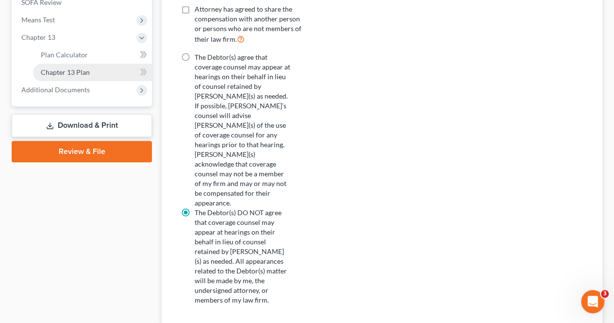
click at [88, 72] on span "Chapter 13 Plan" at bounding box center [65, 72] width 49 height 8
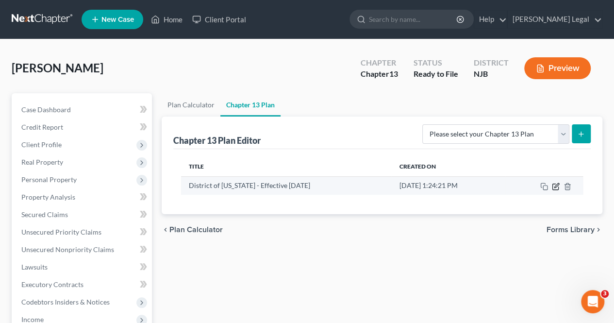
click at [556, 186] on icon "button" at bounding box center [556, 185] width 4 height 4
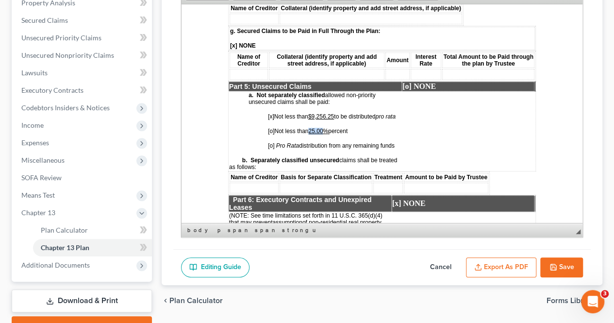
drag, startPoint x: 312, startPoint y: 125, endPoint x: 325, endPoint y: 124, distance: 13.1
click at [325, 127] on u "25.00%" at bounding box center [318, 130] width 20 height 7
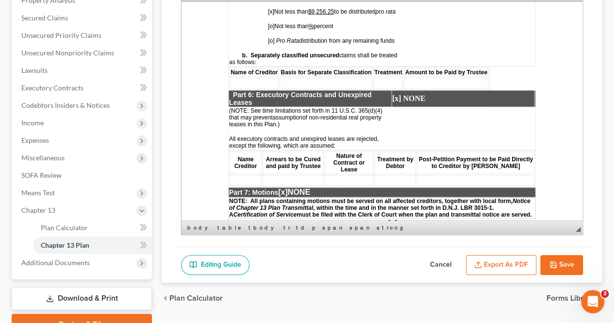
scroll to position [1849, 0]
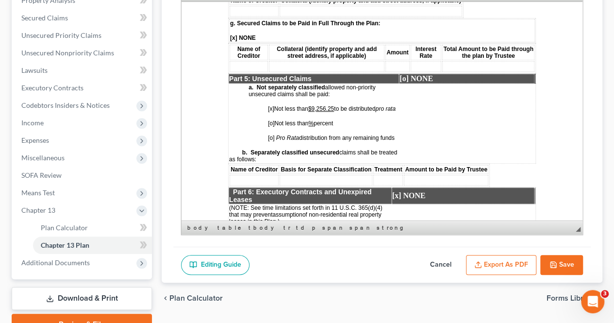
click at [317, 119] on span "[o] Not less than % percent" at bounding box center [300, 122] width 65 height 7
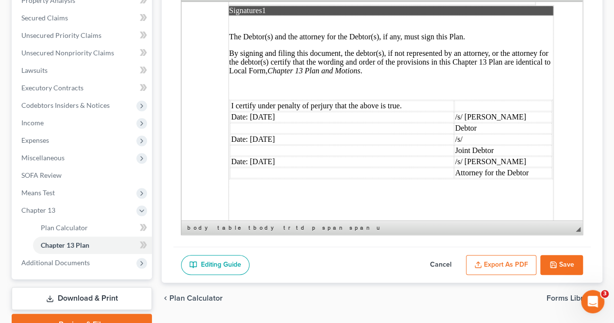
scroll to position [3014, 0]
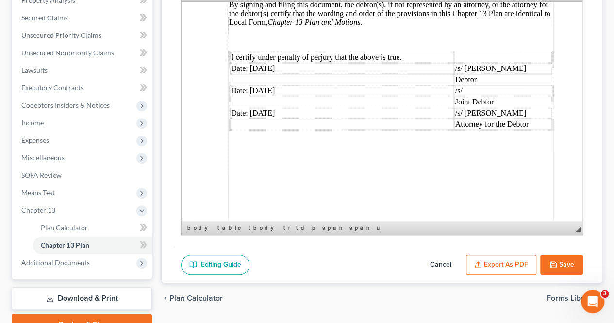
click at [544, 259] on button "Save" at bounding box center [561, 265] width 43 height 20
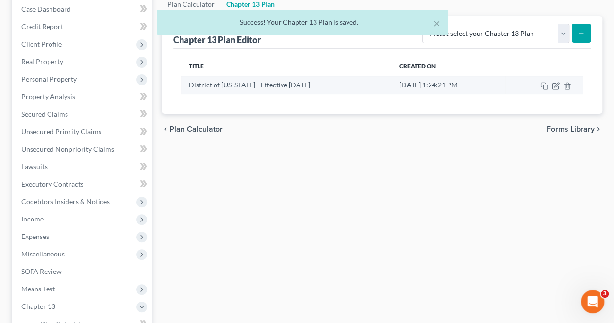
scroll to position [99, 0]
click at [556, 85] on icon "button" at bounding box center [556, 87] width 8 height 8
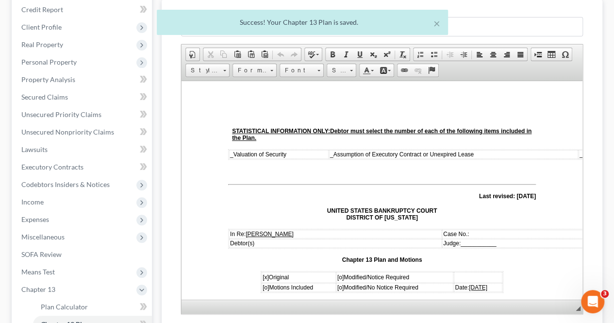
scroll to position [244, 0]
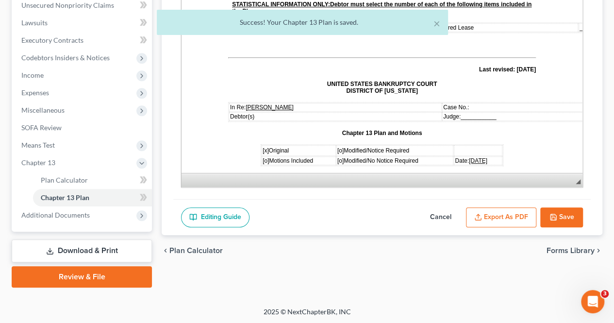
click at [499, 213] on button "Export as PDF" at bounding box center [501, 217] width 70 height 20
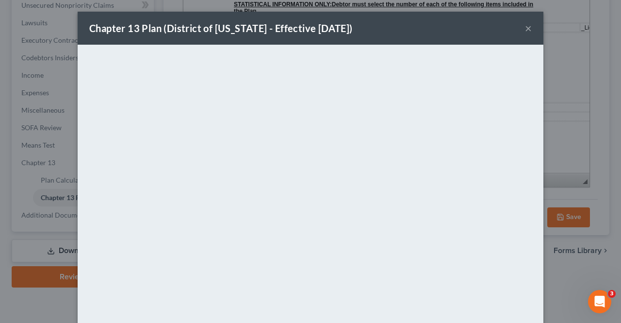
click at [525, 27] on button "×" at bounding box center [528, 28] width 7 height 12
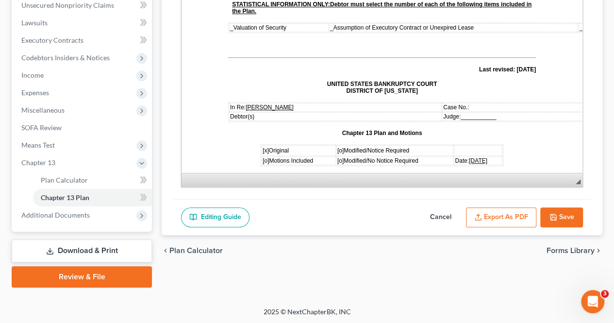
click at [560, 209] on button "Save" at bounding box center [561, 217] width 43 height 20
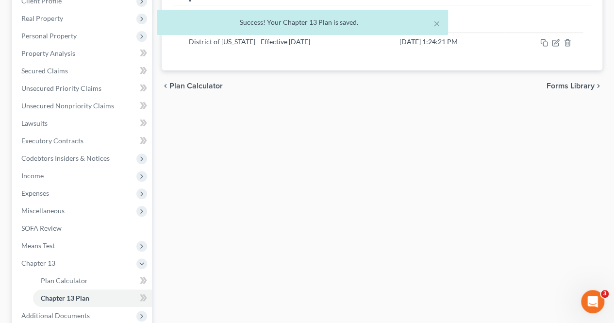
scroll to position [0, 0]
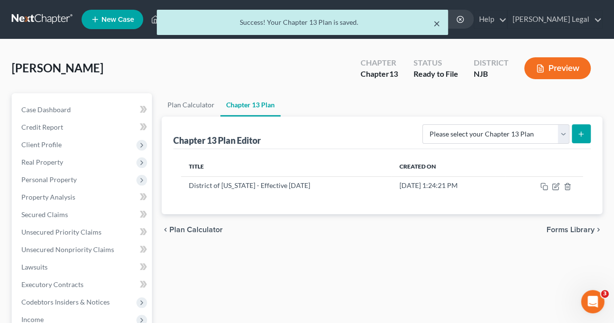
click at [444, 26] on div "× Success! Your Chapter 13 Plan is saved." at bounding box center [302, 22] width 291 height 25
click at [439, 25] on button "×" at bounding box center [436, 23] width 7 height 12
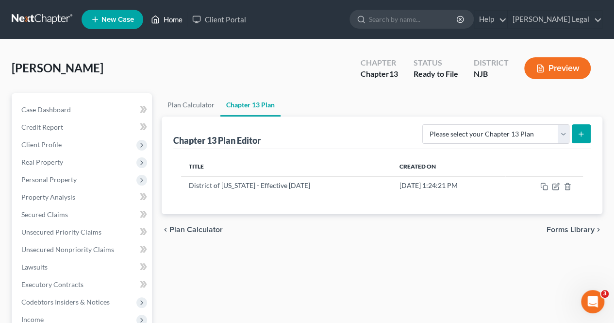
click at [173, 20] on link "Home" at bounding box center [166, 19] width 41 height 17
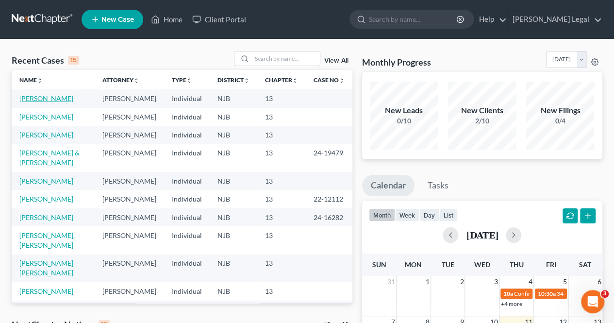
click at [53, 100] on link "[PERSON_NAME]" at bounding box center [46, 98] width 54 height 8
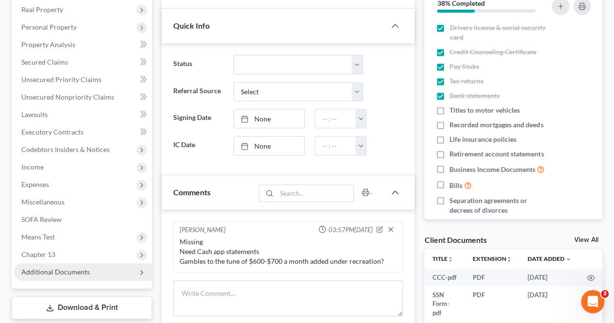
scroll to position [243, 0]
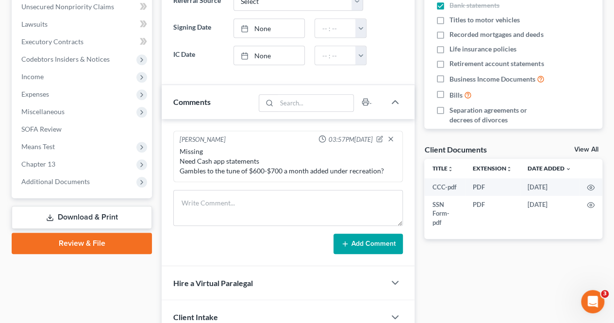
drag, startPoint x: 101, startPoint y: 222, endPoint x: 140, endPoint y: 211, distance: 40.3
click at [102, 222] on link "Download & Print" at bounding box center [82, 217] width 140 height 23
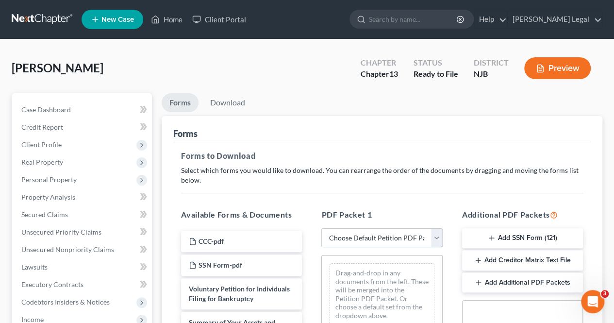
click at [356, 232] on select "Choose Default Petition PDF Packet Complete Bankruptcy Petition (all forms and …" at bounding box center [381, 237] width 121 height 19
select select "0"
click at [321, 228] on select "Choose Default Petition PDF Packet Complete Bankruptcy Petition (all forms and …" at bounding box center [381, 237] width 121 height 19
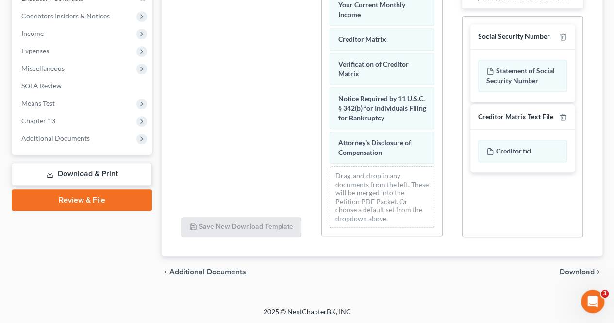
scroll to position [449, 0]
click at [563, 268] on span "Download" at bounding box center [576, 272] width 35 height 8
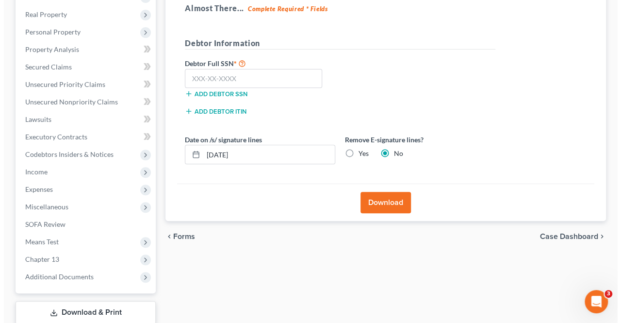
scroll to position [112, 0]
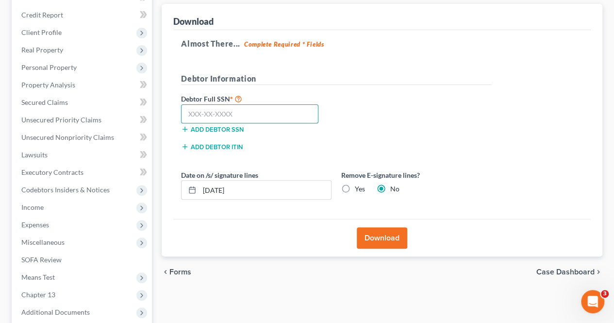
paste input "146-02-6160"
type input "146-02-6160"
click at [380, 236] on button "Download" at bounding box center [382, 237] width 50 height 21
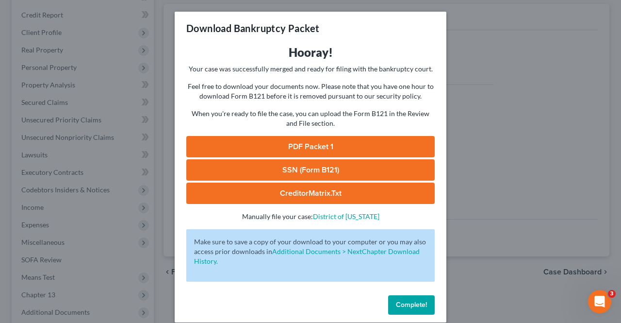
click at [354, 148] on link "PDF Packet 1" at bounding box center [310, 146] width 248 height 21
click at [396, 303] on span "Complete!" at bounding box center [411, 304] width 31 height 8
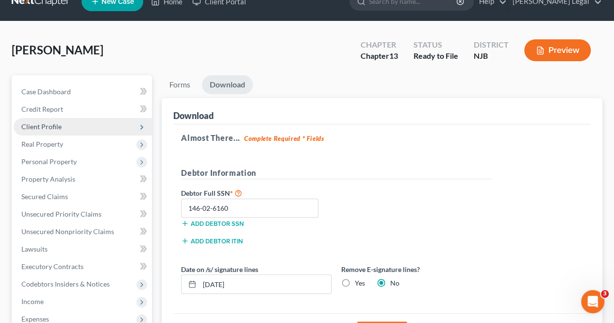
scroll to position [15, 0]
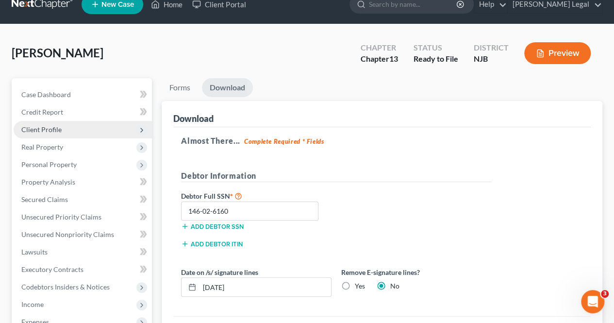
click at [83, 127] on span "Client Profile" at bounding box center [83, 129] width 138 height 17
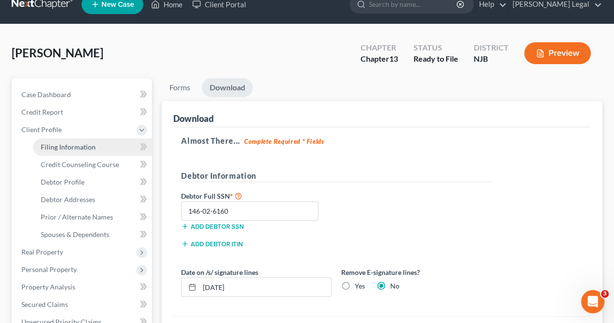
click at [78, 146] on span "Filing Information" at bounding box center [68, 147] width 55 height 8
select select "1"
select select "0"
select select "3"
select select "51"
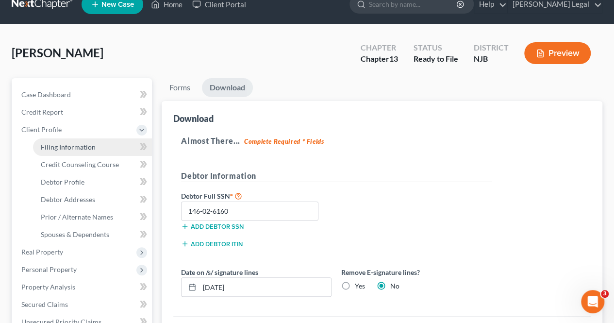
select select "0"
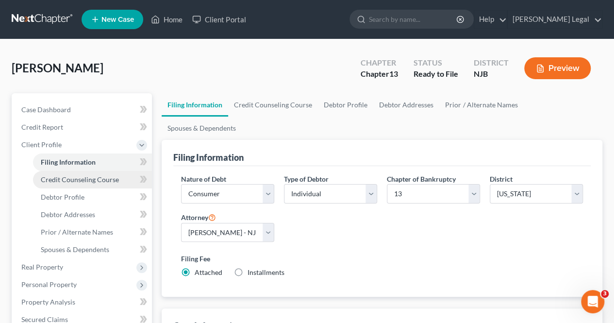
click at [90, 177] on span "Credit Counseling Course" at bounding box center [80, 179] width 78 height 8
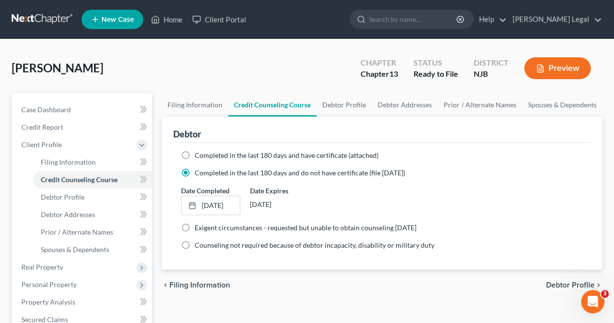
click at [208, 155] on span "Completed in the last 180 days and have certificate (attached)" at bounding box center [287, 155] width 184 height 8
click at [205, 155] on input "Completed in the last 180 days and have certificate (attached)" at bounding box center [201, 153] width 6 height 6
radio input "true"
radio input "false"
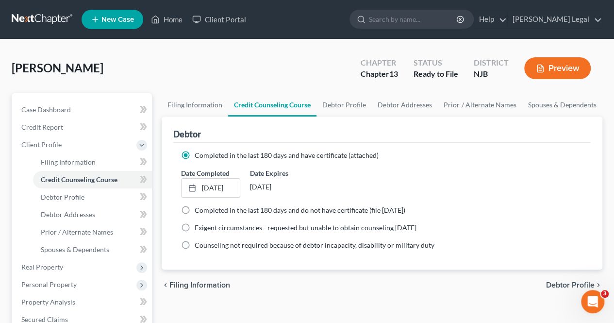
click at [563, 282] on span "Debtor Profile" at bounding box center [570, 285] width 49 height 8
select select "0"
select select "3"
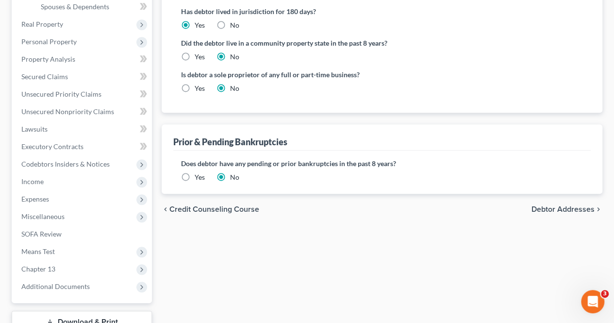
click at [550, 205] on span "Debtor Addresses" at bounding box center [562, 209] width 63 height 8
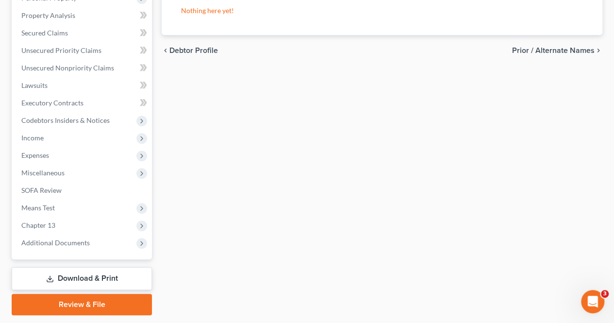
scroll to position [314, 0]
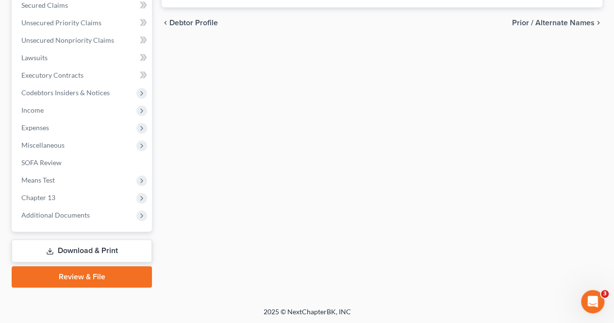
click at [111, 258] on link "Download & Print" at bounding box center [82, 250] width 140 height 23
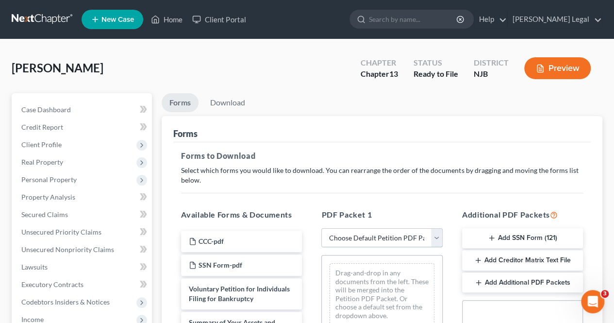
drag, startPoint x: 346, startPoint y: 242, endPoint x: 347, endPoint y: 250, distance: 7.8
click at [346, 242] on select "Choose Default Petition PDF Packet Complete Bankruptcy Petition (all forms and …" at bounding box center [381, 237] width 121 height 19
select select "0"
click at [321, 228] on select "Choose Default Petition PDF Packet Complete Bankruptcy Petition (all forms and …" at bounding box center [381, 237] width 121 height 19
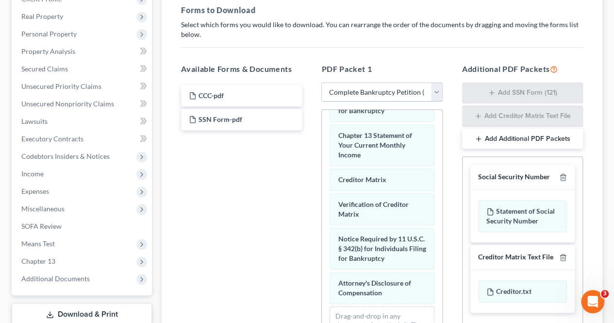
scroll to position [449, 0]
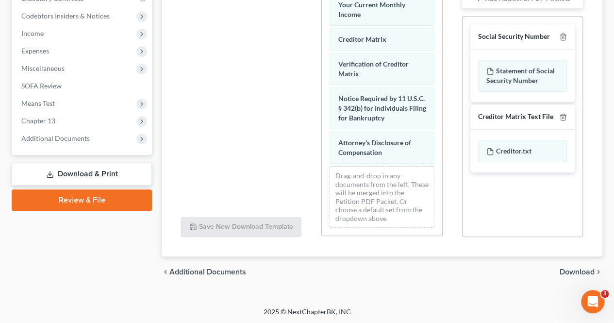
click at [569, 268] on span "Download" at bounding box center [576, 272] width 35 height 8
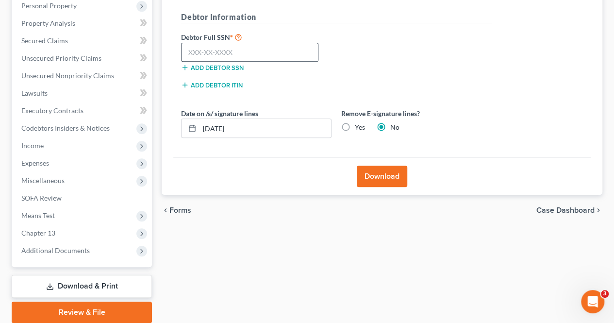
scroll to position [161, 0]
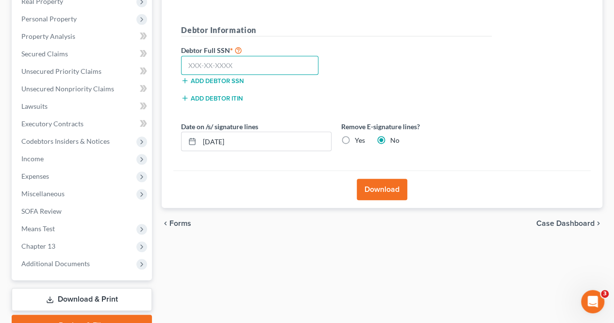
paste input "146-02-6160"
type input "146-02-6160"
click at [377, 189] on button "Download" at bounding box center [382, 189] width 50 height 21
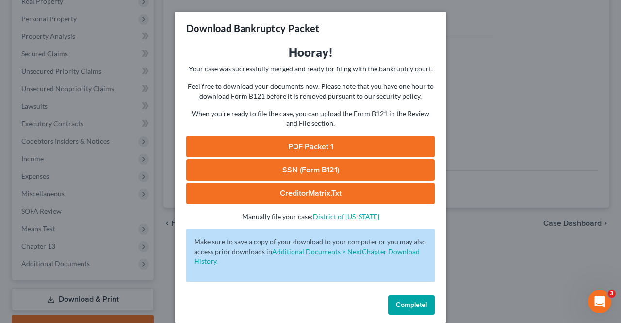
click at [366, 140] on link "PDF Packet 1" at bounding box center [310, 146] width 248 height 21
click at [350, 174] on link "SSN (Form B121)" at bounding box center [310, 169] width 248 height 21
click at [406, 304] on span "Complete!" at bounding box center [411, 304] width 31 height 8
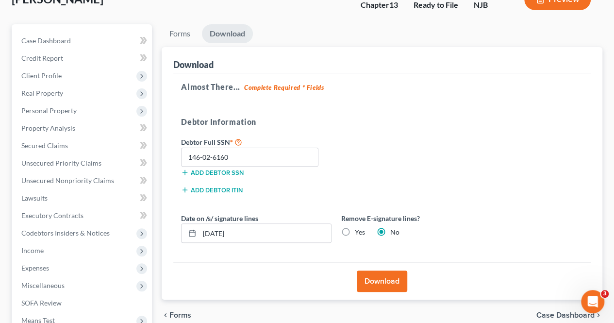
scroll to position [0, 0]
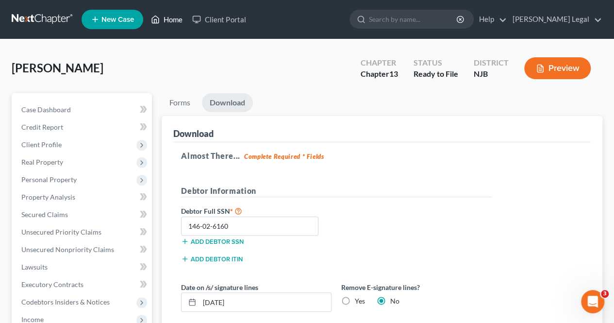
click at [155, 14] on icon at bounding box center [155, 20] width 9 height 12
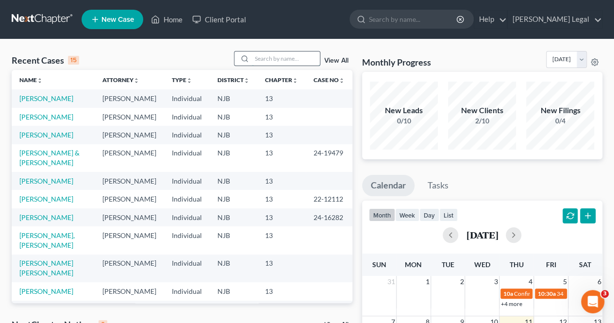
click at [273, 62] on input "search" at bounding box center [286, 58] width 68 height 14
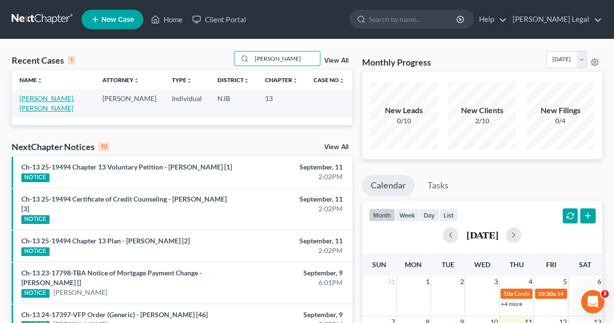
type input "[PERSON_NAME]"
click at [62, 100] on link "[PERSON_NAME], [PERSON_NAME]" at bounding box center [46, 103] width 55 height 18
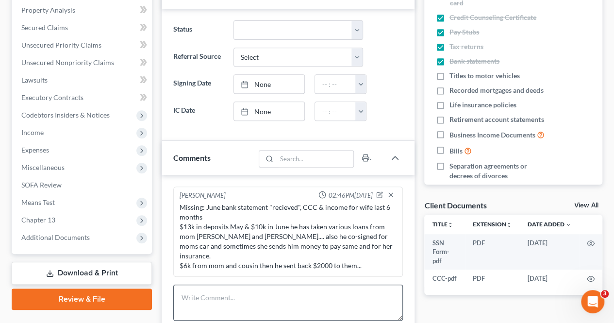
scroll to position [243, 0]
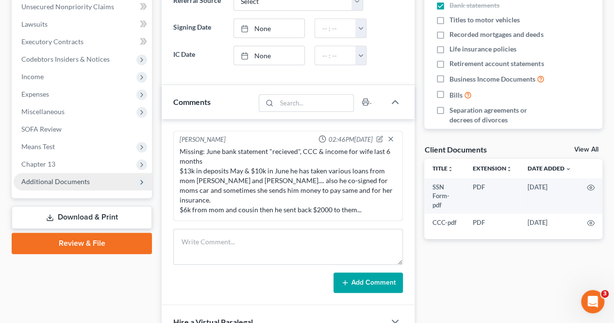
click at [82, 176] on span "Additional Documents" at bounding box center [83, 181] width 138 height 17
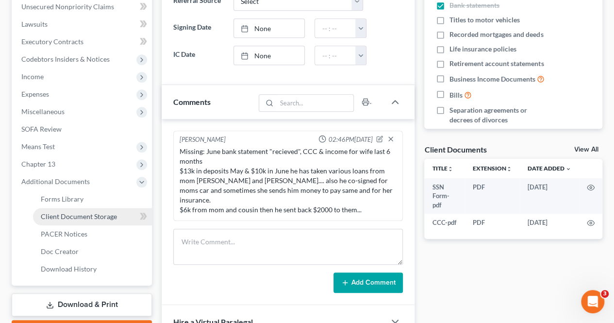
click at [85, 223] on link "Client Document Storage" at bounding box center [92, 216] width 119 height 17
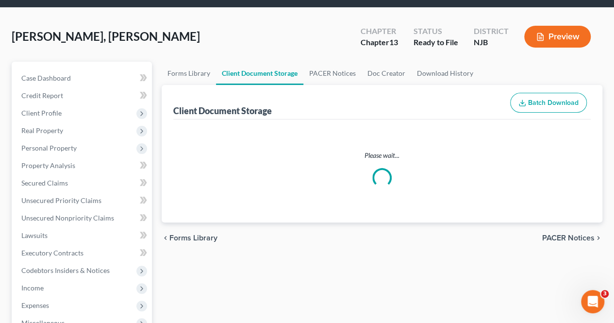
scroll to position [5, 0]
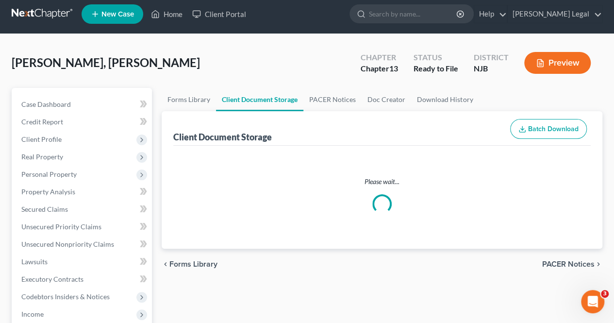
select select "9"
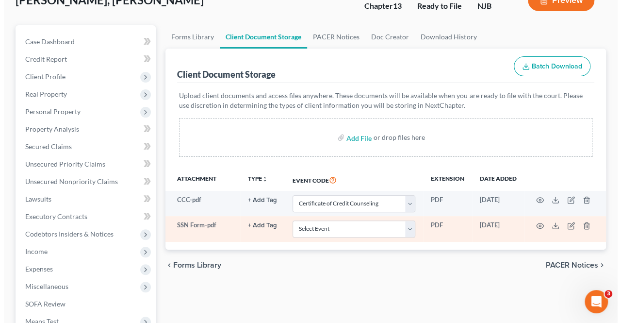
scroll to position [97, 0]
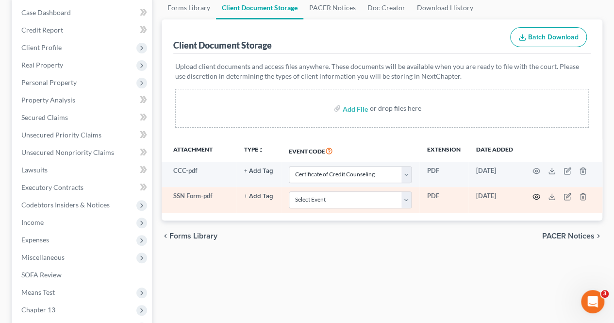
click at [535, 196] on circle "button" at bounding box center [536, 197] width 2 height 2
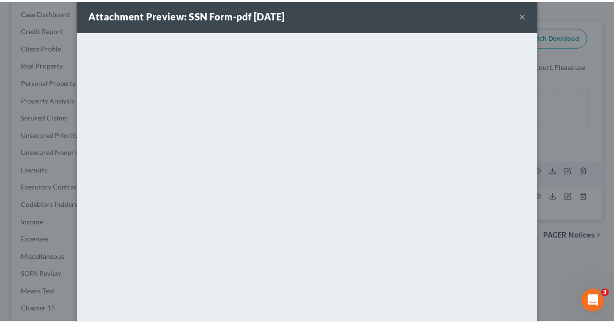
scroll to position [0, 0]
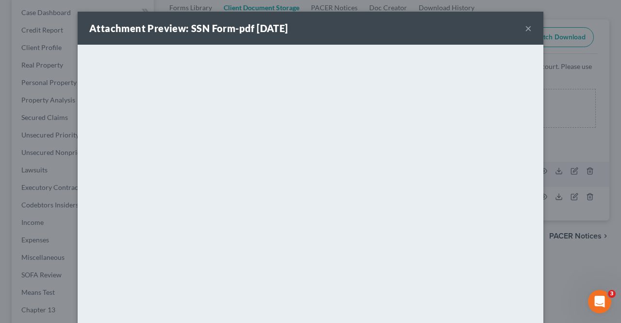
drag, startPoint x: 524, startPoint y: 28, endPoint x: 518, endPoint y: 29, distance: 6.0
click at [525, 28] on button "×" at bounding box center [528, 28] width 7 height 12
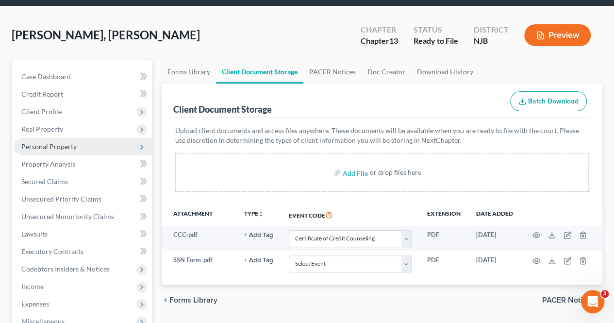
scroll to position [49, 0]
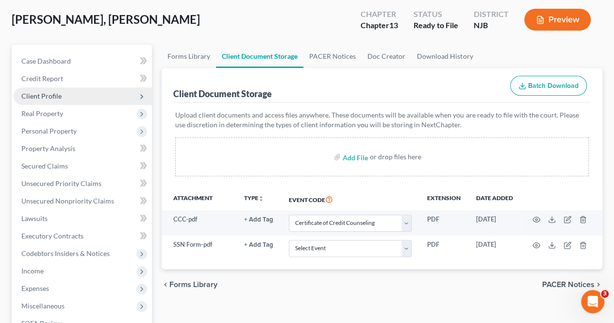
click at [73, 90] on span "Client Profile" at bounding box center [83, 95] width 138 height 17
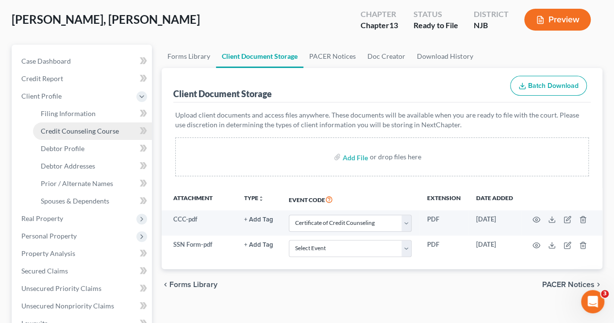
click at [92, 131] on span "Credit Counseling Course" at bounding box center [80, 131] width 78 height 8
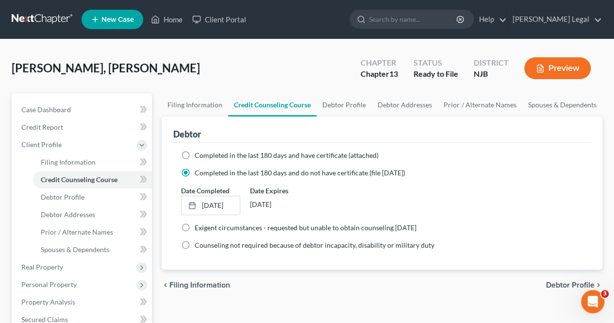
click at [230, 155] on span "Completed in the last 180 days and have certificate (attached)" at bounding box center [287, 155] width 184 height 8
click at [205, 155] on input "Completed in the last 180 days and have certificate (attached)" at bounding box center [201, 153] width 6 height 6
radio input "true"
radio input "false"
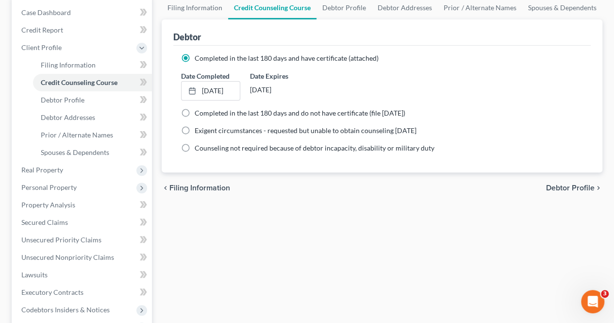
click at [589, 189] on span "Debtor Profile" at bounding box center [570, 188] width 49 height 8
select select "1"
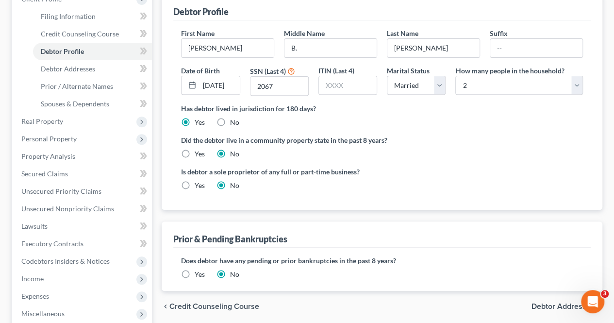
click at [542, 302] on span "Debtor Addresses" at bounding box center [562, 306] width 63 height 8
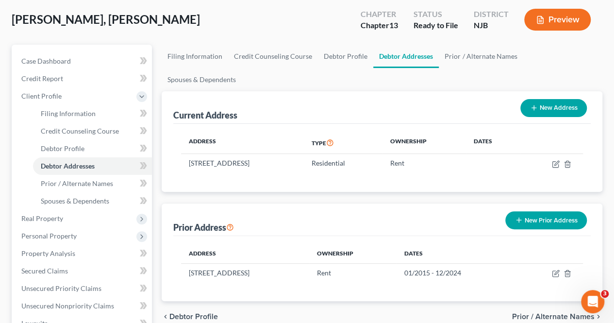
scroll to position [97, 0]
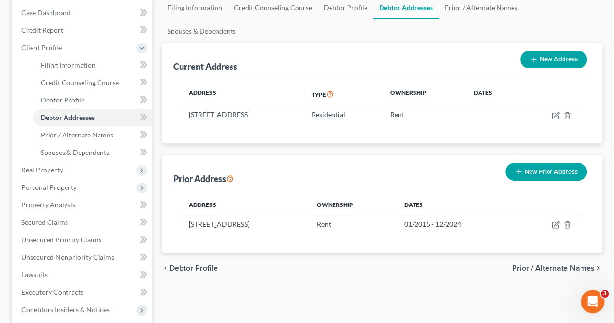
click at [525, 264] on span "Prior / Alternate Names" at bounding box center [553, 268] width 82 height 8
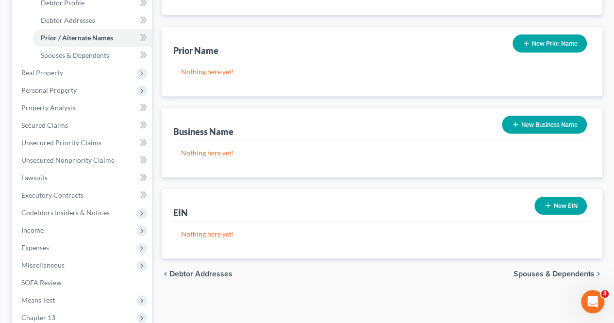
click at [538, 258] on div "chevron_left Debtor Addresses Spouses & Dependents chevron_right" at bounding box center [382, 273] width 441 height 31
click at [539, 270] on span "Spouses & Dependents" at bounding box center [553, 274] width 81 height 8
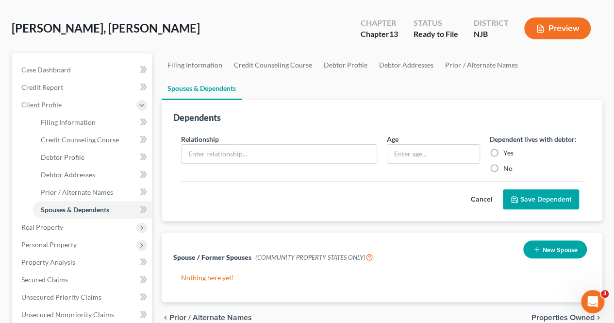
scroll to position [97, 0]
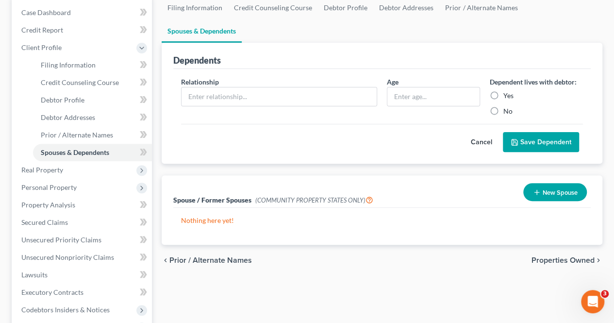
click at [567, 256] on span "Properties Owned" at bounding box center [562, 260] width 63 height 8
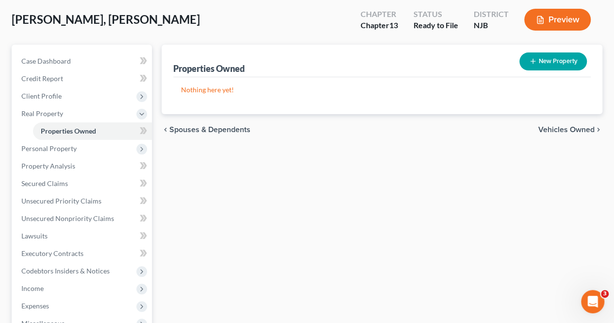
click at [563, 128] on span "Vehicles Owned" at bounding box center [566, 130] width 56 height 8
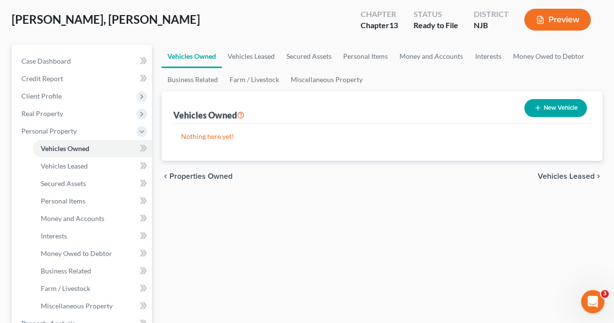
click at [556, 173] on span "Vehicles Leased" at bounding box center [566, 176] width 57 height 8
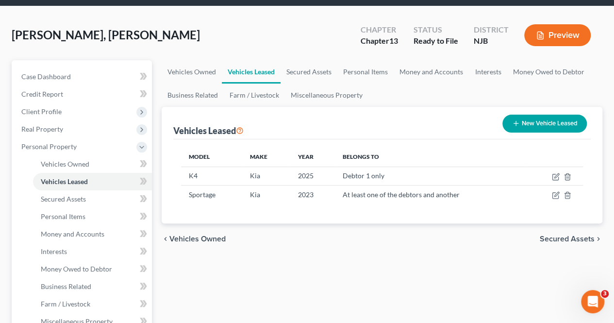
scroll to position [49, 0]
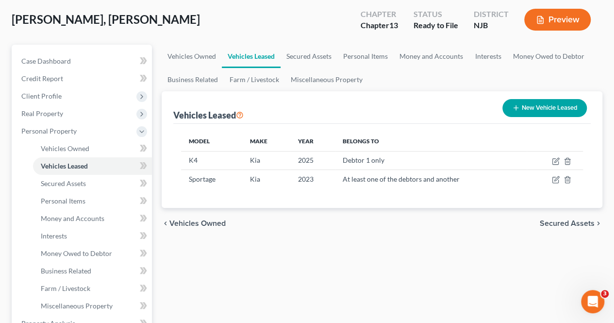
click at [559, 223] on span "Secured Assets" at bounding box center [567, 223] width 55 height 8
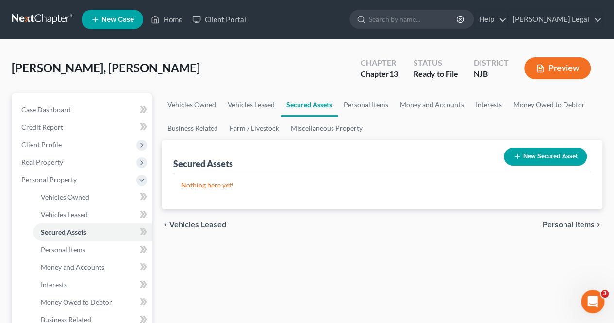
click at [549, 225] on span "Personal Items" at bounding box center [569, 225] width 52 height 8
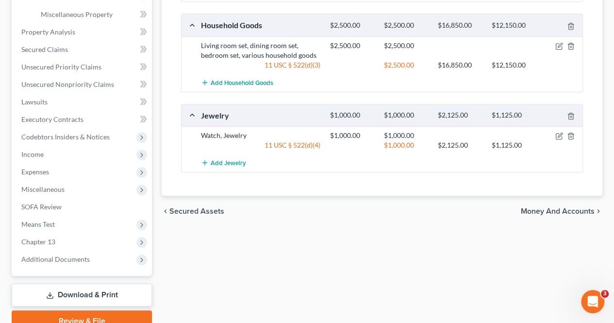
click at [545, 209] on span "Money and Accounts" at bounding box center [558, 211] width 74 height 8
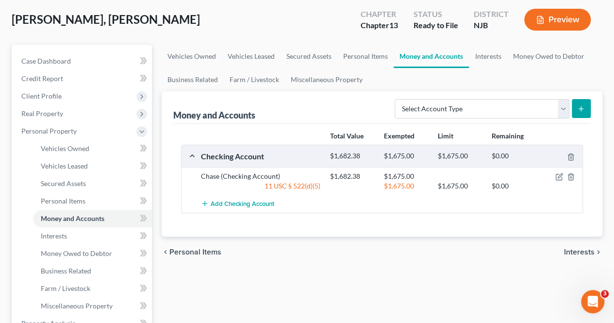
click at [576, 249] on span "Interests" at bounding box center [579, 252] width 31 height 8
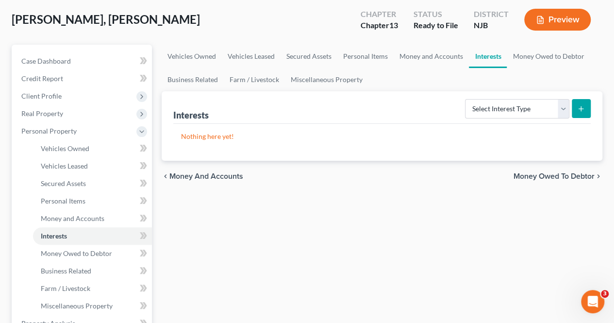
click at [523, 177] on span "Money Owed to Debtor" at bounding box center [553, 176] width 81 height 8
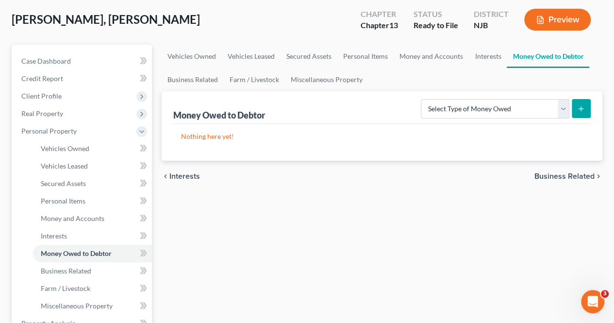
click at [538, 176] on span "Business Related" at bounding box center [564, 176] width 60 height 8
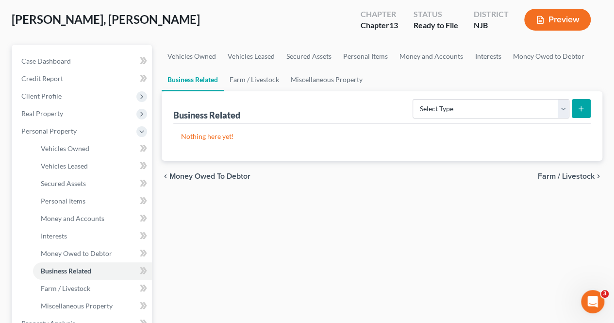
click at [555, 181] on div "chevron_left Money Owed to Debtor Farm / Livestock chevron_right" at bounding box center [382, 176] width 441 height 31
click at [552, 177] on span "Farm / Livestock" at bounding box center [566, 176] width 57 height 8
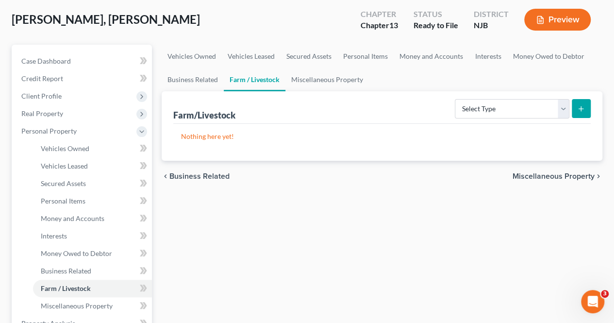
click at [550, 179] on span "Miscellaneous Property" at bounding box center [553, 176] width 82 height 8
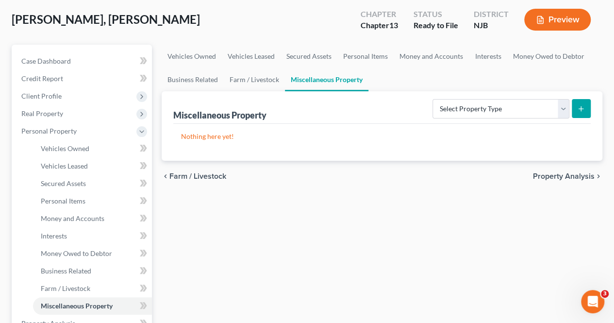
click at [546, 176] on span "Property Analysis" at bounding box center [564, 176] width 62 height 8
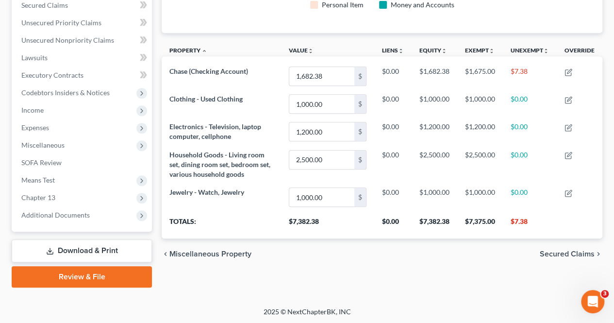
click at [550, 251] on span "Secured Claims" at bounding box center [567, 254] width 55 height 8
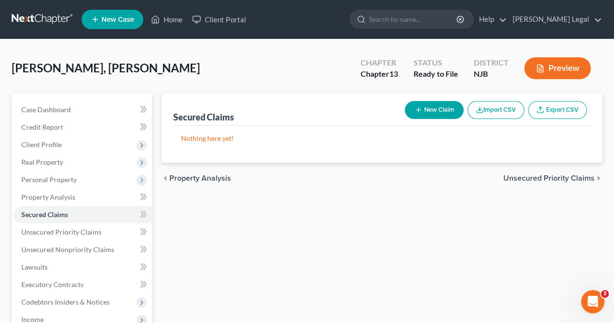
click at [526, 179] on span "Unsecured Priority Claims" at bounding box center [548, 178] width 91 height 8
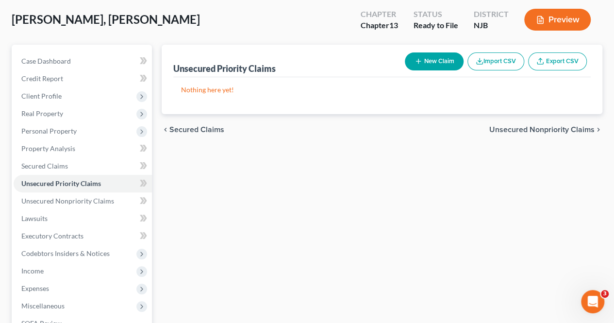
click at [534, 133] on div "chevron_left Secured Claims Unsecured Nonpriority Claims chevron_right" at bounding box center [382, 129] width 441 height 31
click at [533, 132] on span "Unsecured Nonpriority Claims" at bounding box center [541, 130] width 105 height 8
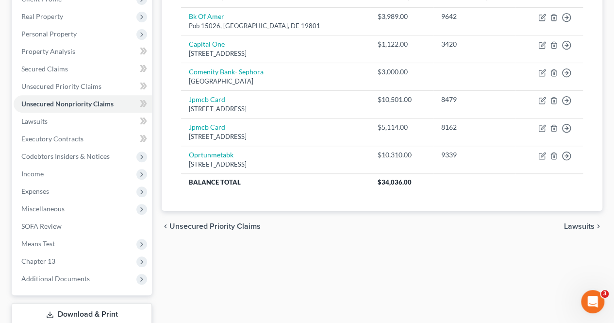
click at [570, 222] on span "Lawsuits" at bounding box center [579, 226] width 31 height 8
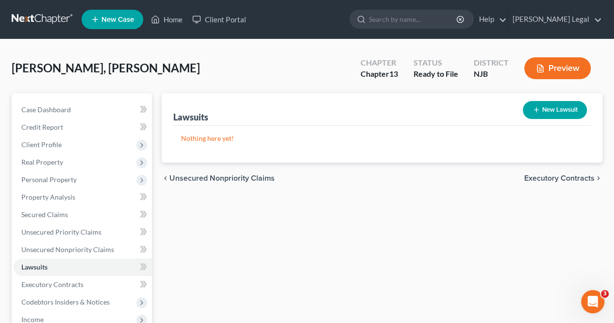
click at [538, 180] on span "Executory Contracts" at bounding box center [559, 178] width 70 height 8
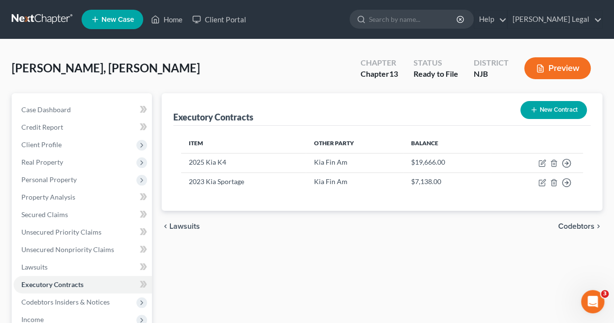
click at [570, 226] on span "Codebtors" at bounding box center [576, 226] width 36 height 8
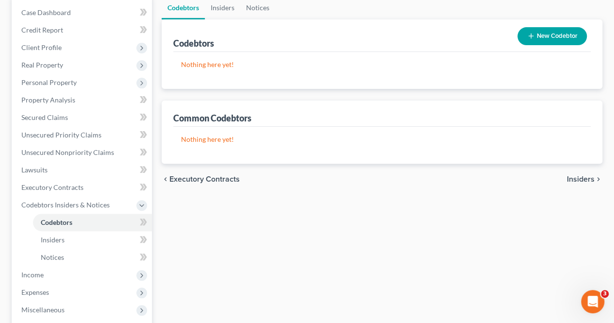
click at [567, 178] on span "Insiders" at bounding box center [581, 179] width 28 height 8
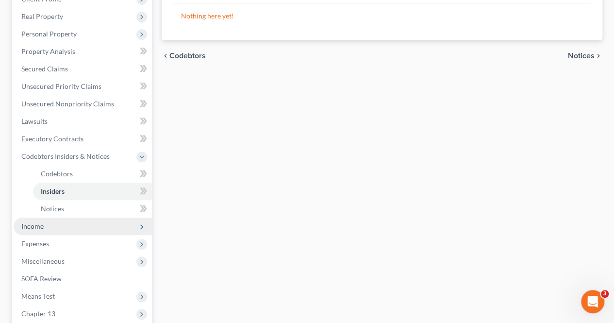
click at [95, 224] on span "Income" at bounding box center [83, 225] width 138 height 17
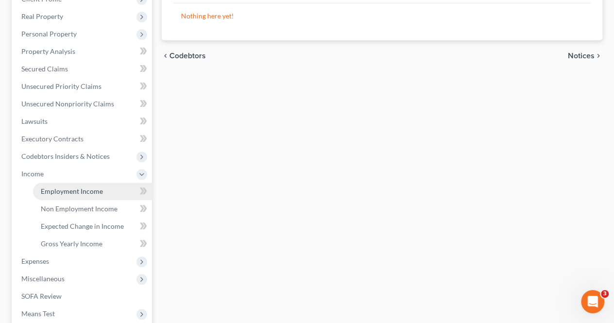
click at [77, 194] on span "Employment Income" at bounding box center [72, 191] width 62 height 8
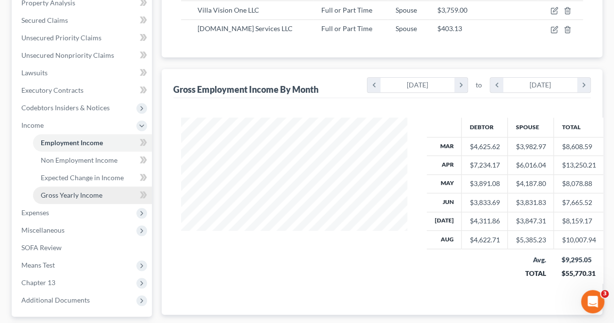
click at [96, 192] on span "Gross Yearly Income" at bounding box center [72, 195] width 62 height 8
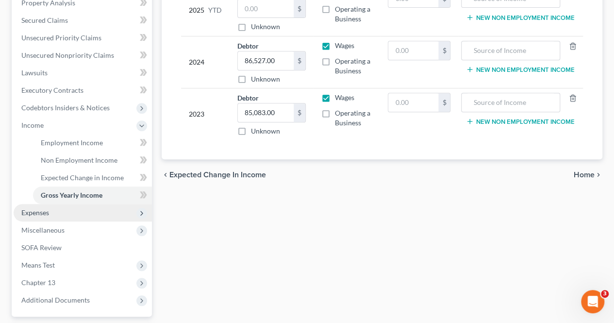
click at [120, 208] on span "Expenses" at bounding box center [83, 212] width 138 height 17
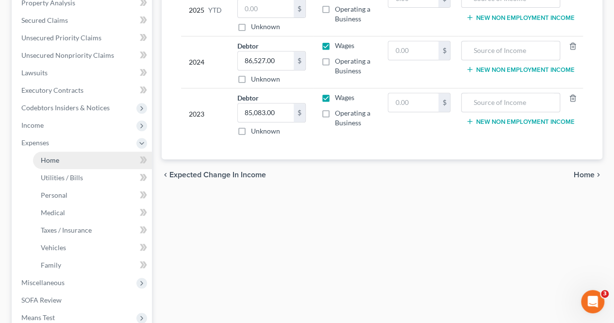
click at [88, 160] on link "Home" at bounding box center [92, 159] width 119 height 17
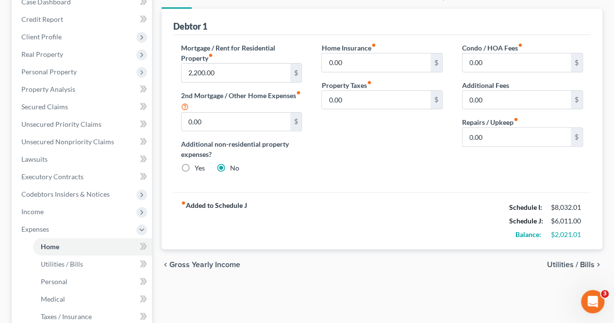
click at [559, 262] on span "Utilities / Bills" at bounding box center [571, 265] width 48 height 8
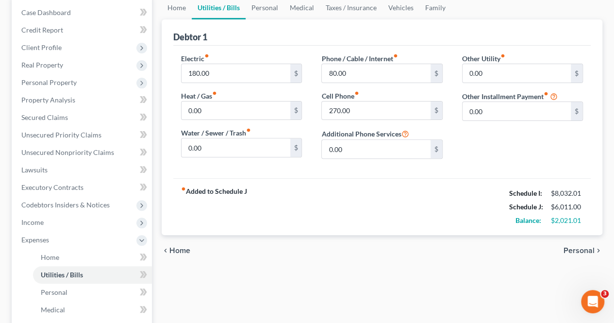
click at [573, 251] on span "Personal" at bounding box center [578, 251] width 31 height 8
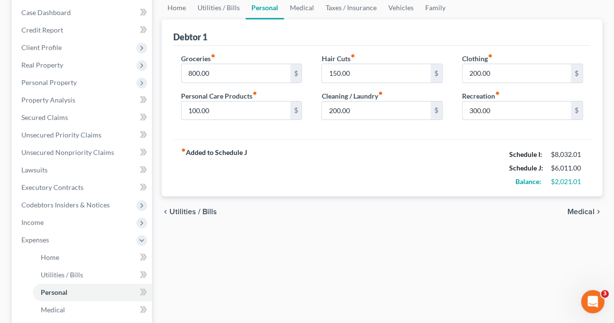
click at [575, 211] on span "Medical" at bounding box center [580, 212] width 27 height 8
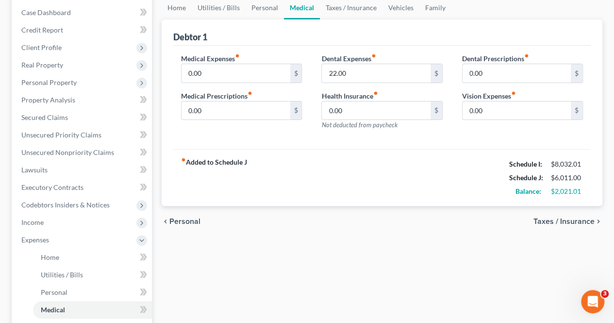
click at [585, 218] on span "Taxes / Insurance" at bounding box center [563, 221] width 61 height 8
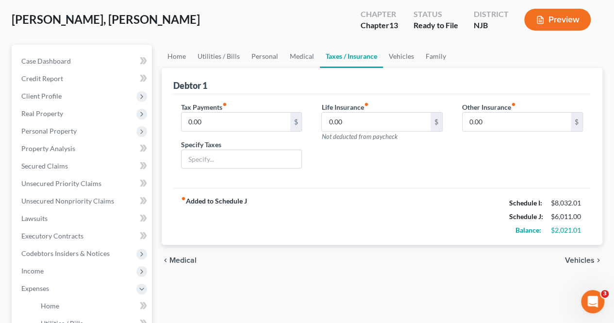
click at [574, 256] on span "Vehicles" at bounding box center [580, 260] width 30 height 8
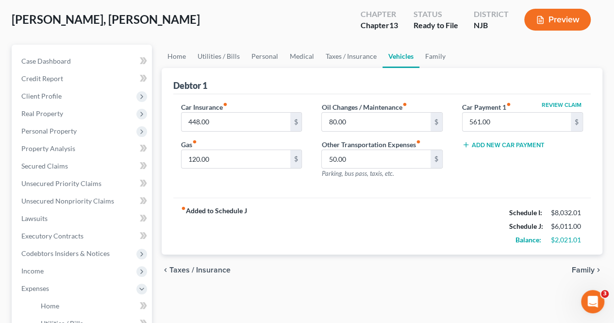
click at [577, 270] on span "Family" at bounding box center [583, 270] width 23 height 8
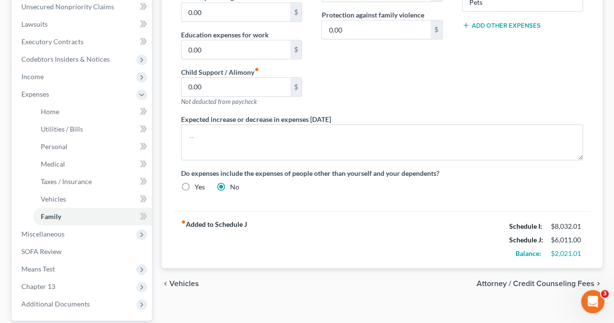
click at [549, 280] on span "Attorney / Credit Counseling Fees" at bounding box center [536, 284] width 118 height 8
select select "0"
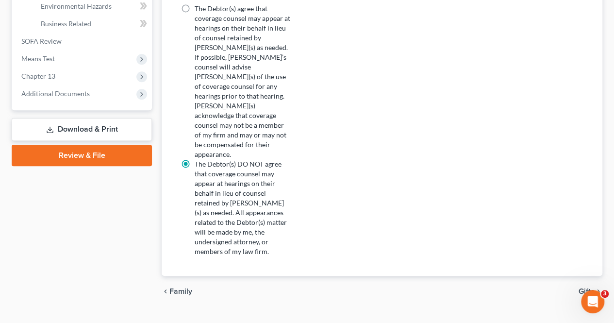
click at [582, 287] on span "Gifts" at bounding box center [586, 291] width 16 height 8
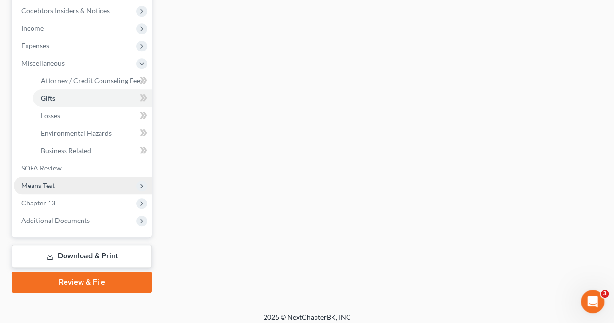
click at [68, 189] on span "Means Test" at bounding box center [83, 185] width 138 height 17
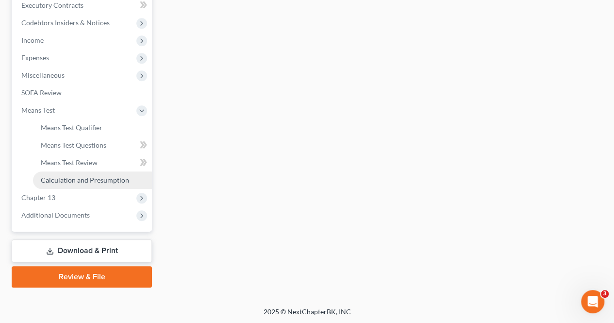
click at [72, 182] on span "Calculation and Presumption" at bounding box center [85, 180] width 88 height 8
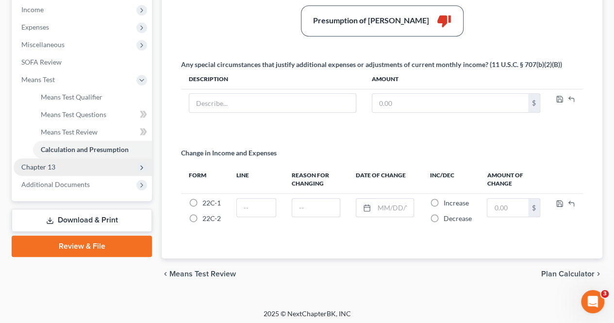
click at [91, 161] on span "Chapter 13" at bounding box center [83, 166] width 138 height 17
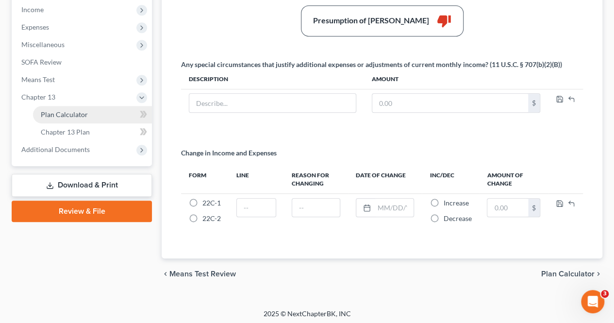
click at [81, 113] on span "Plan Calculator" at bounding box center [64, 114] width 47 height 8
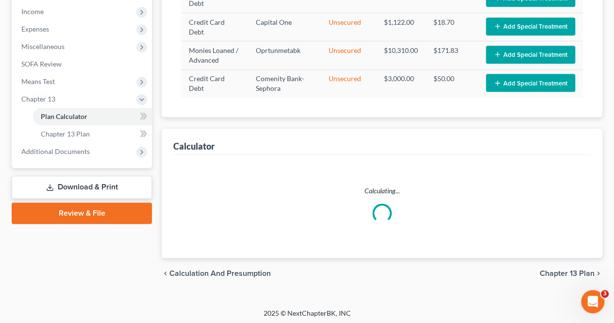
select select "59"
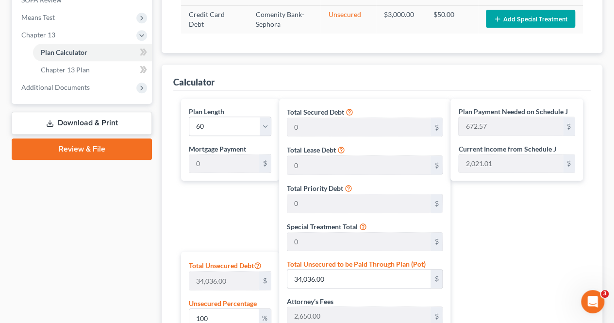
scroll to position [357, 0]
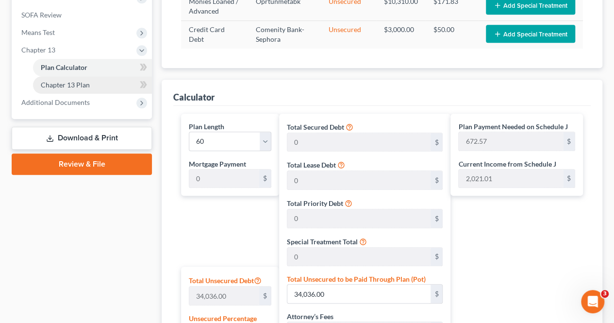
click at [113, 88] on link "Chapter 13 Plan" at bounding box center [92, 84] width 119 height 17
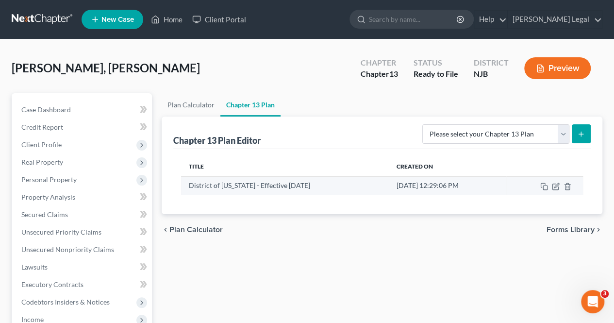
scroll to position [49, 0]
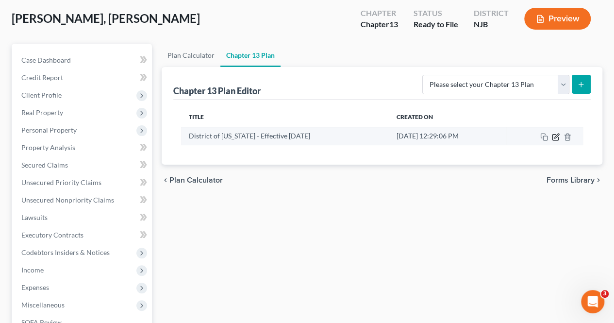
click at [555, 138] on icon "button" at bounding box center [555, 137] width 6 height 6
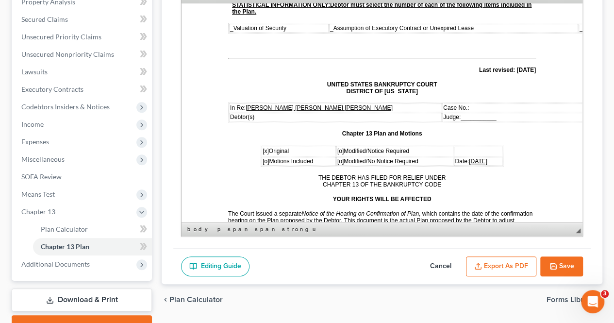
click at [472, 157] on span "[DATE]" at bounding box center [478, 160] width 18 height 7
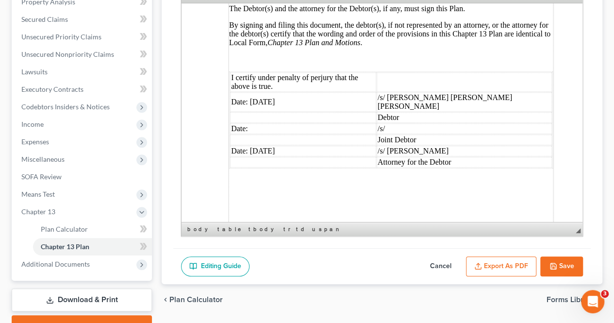
click at [260, 92] on td "Date: [DATE]" at bounding box center [303, 101] width 146 height 19
click at [263, 92] on td "Date: [DATE]" at bounding box center [303, 101] width 146 height 19
click at [262, 145] on td "Date: [DATE]" at bounding box center [303, 150] width 146 height 11
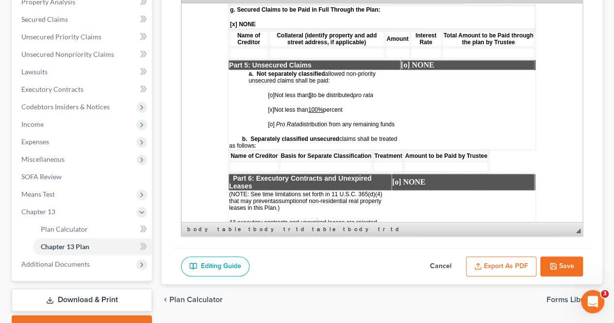
scroll to position [1844, 0]
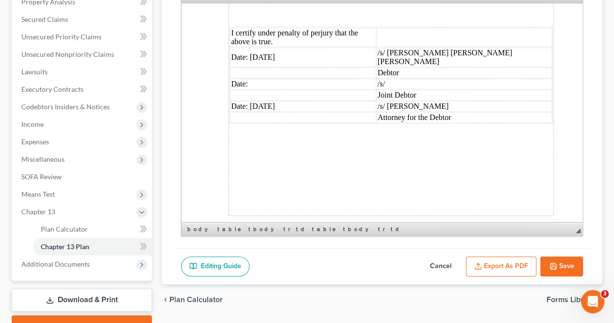
click at [514, 262] on button "Export as PDF" at bounding box center [501, 266] width 70 height 20
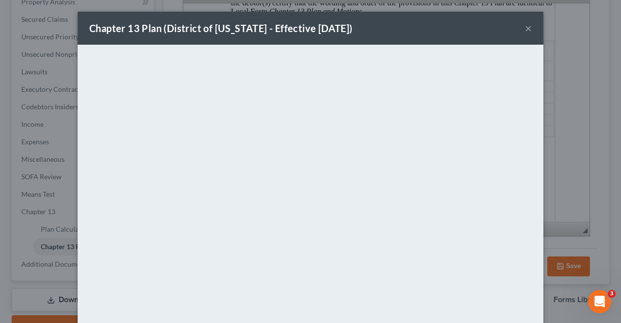
drag, startPoint x: 377, startPoint y: 26, endPoint x: 470, endPoint y: 30, distance: 93.7
click at [377, 26] on div "Chapter 13 Plan (District of [US_STATE] - Effective [DATE]) ×" at bounding box center [311, 28] width 466 height 33
drag, startPoint x: 526, startPoint y: 28, endPoint x: 521, endPoint y: 34, distance: 8.6
click at [526, 28] on button "×" at bounding box center [528, 28] width 7 height 12
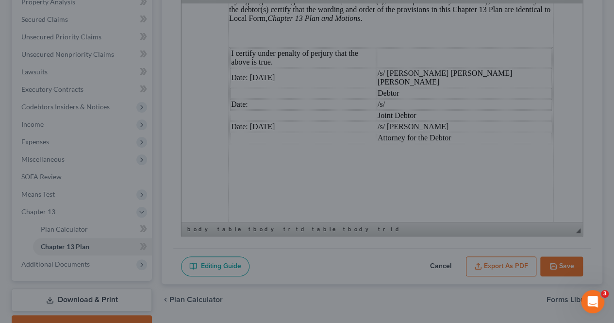
scroll to position [3009, 0]
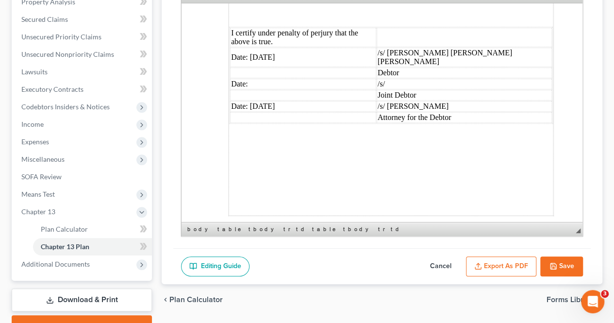
click at [543, 261] on button "Save" at bounding box center [561, 266] width 43 height 20
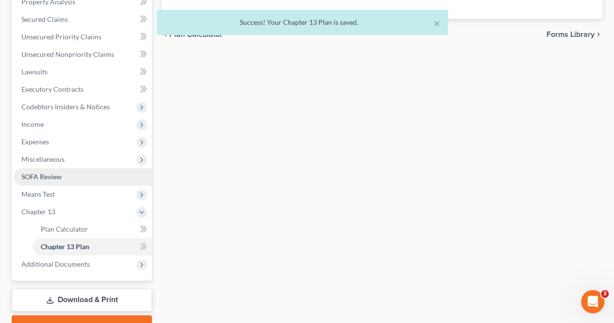
scroll to position [244, 0]
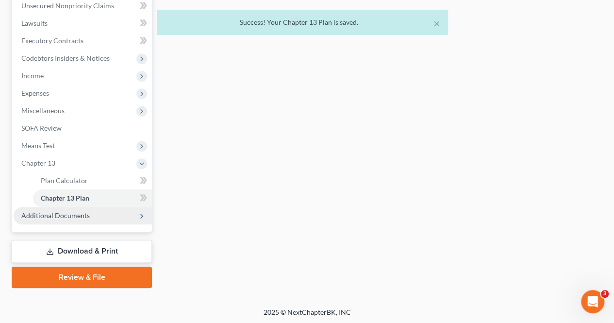
click at [82, 214] on span "Additional Documents" at bounding box center [55, 215] width 68 height 8
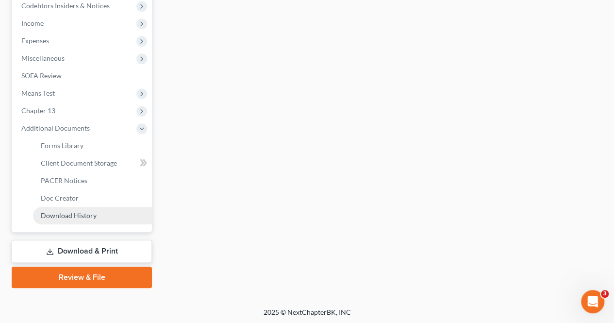
scroll to position [296, 0]
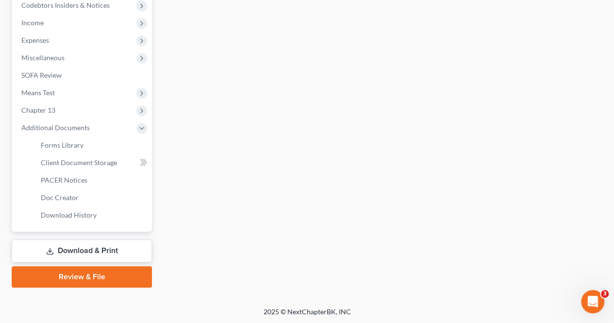
click at [93, 253] on link "Download & Print" at bounding box center [82, 250] width 140 height 23
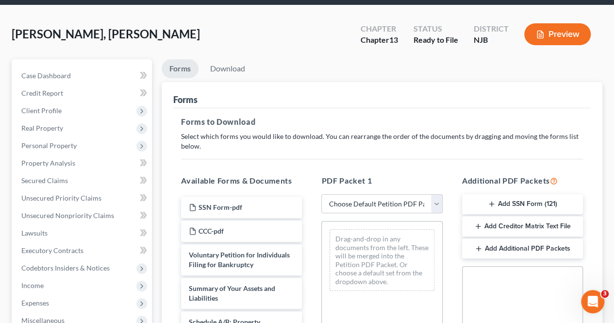
scroll to position [49, 0]
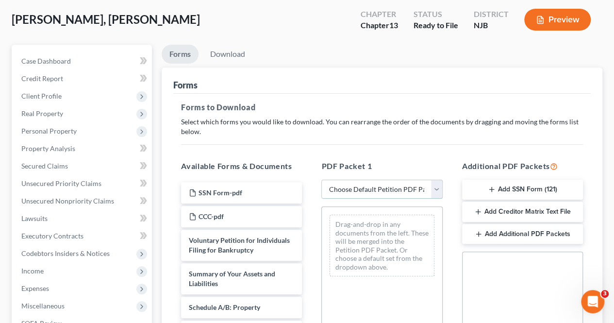
click at [413, 185] on select "Choose Default Petition PDF Packet Complete Bankruptcy Petition (all forms and …" at bounding box center [381, 189] width 121 height 19
select select "0"
click at [321, 180] on select "Choose Default Petition PDF Packet Complete Bankruptcy Petition (all forms and …" at bounding box center [381, 189] width 121 height 19
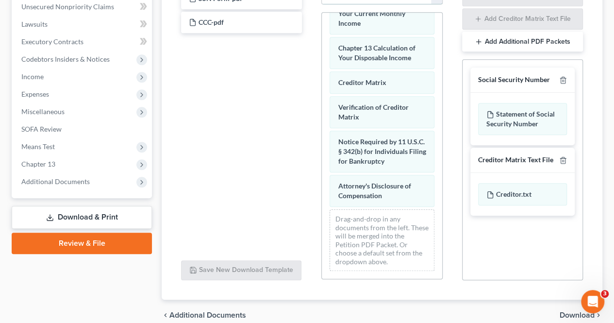
scroll to position [483, 0]
click at [576, 317] on span "Download" at bounding box center [576, 315] width 35 height 8
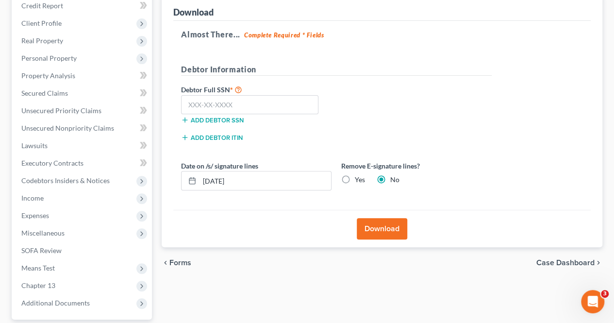
scroll to position [112, 0]
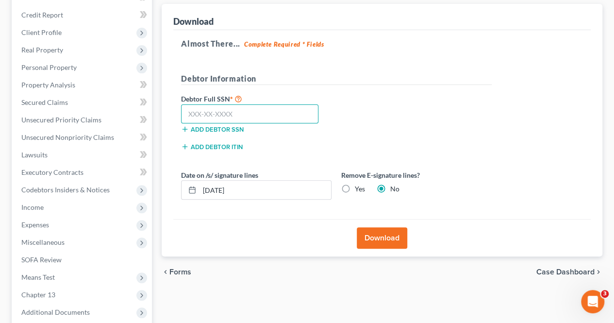
paste input "703-38-2067"
type input "703-38-2067"
click at [379, 236] on button "Download" at bounding box center [382, 237] width 50 height 21
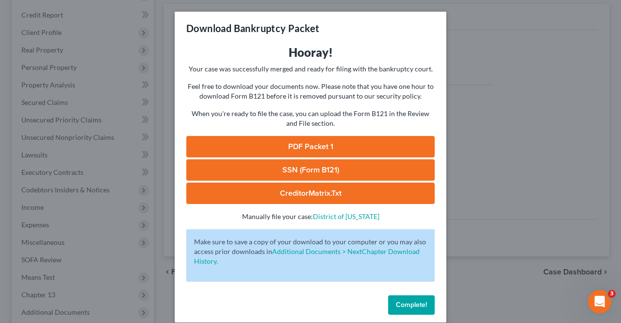
click at [359, 144] on link "PDF Packet 1" at bounding box center [310, 146] width 248 height 21
click at [356, 198] on link "CreditorMatrix.txt" at bounding box center [310, 192] width 248 height 21
drag, startPoint x: 394, startPoint y: 305, endPoint x: 257, endPoint y: 280, distance: 139.1
click at [396, 305] on span "Complete!" at bounding box center [411, 304] width 31 height 8
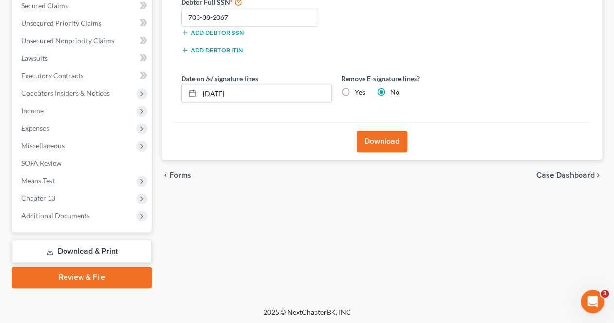
scroll to position [209, 0]
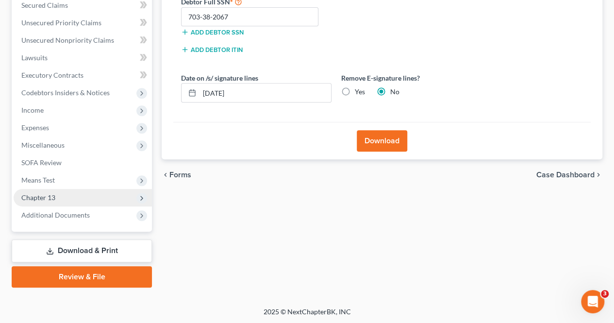
click at [76, 200] on span "Chapter 13" at bounding box center [83, 197] width 138 height 17
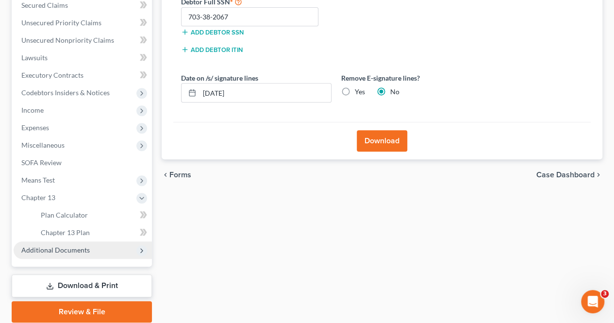
click at [80, 247] on span "Additional Documents" at bounding box center [55, 250] width 68 height 8
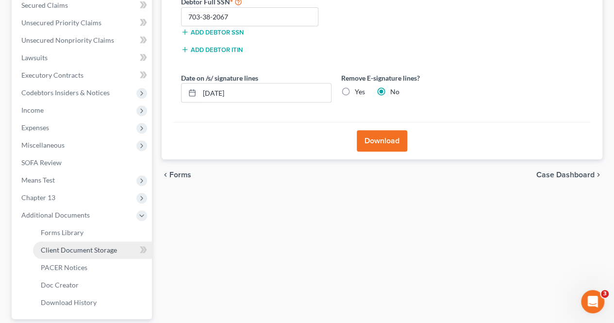
click at [81, 254] on link "Client Document Storage" at bounding box center [92, 249] width 119 height 17
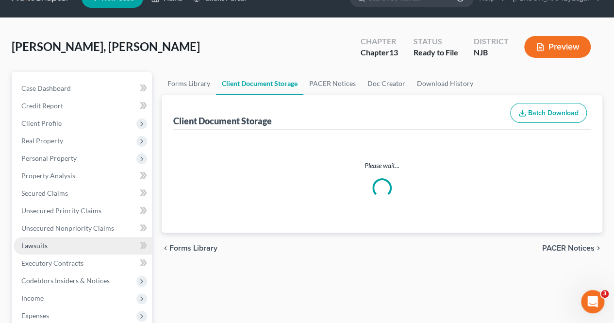
select select "9"
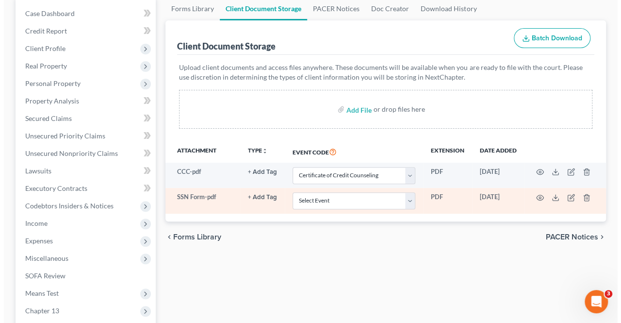
scroll to position [98, 0]
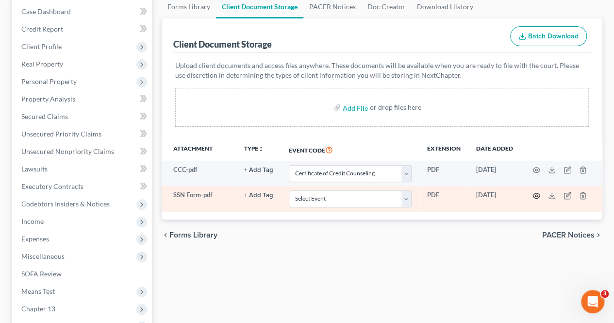
click at [538, 193] on icon "button" at bounding box center [536, 195] width 7 height 5
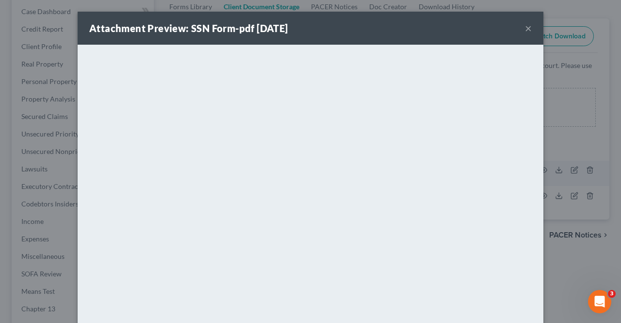
click at [526, 28] on button "×" at bounding box center [528, 28] width 7 height 12
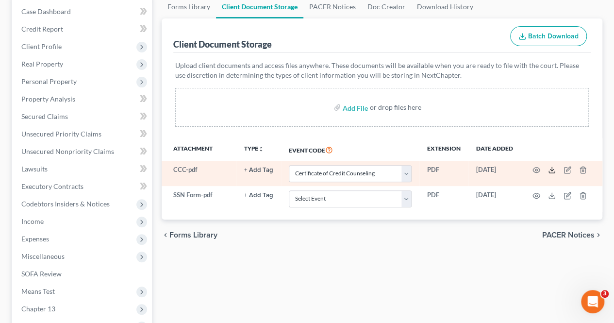
click at [552, 167] on icon at bounding box center [552, 170] width 8 height 8
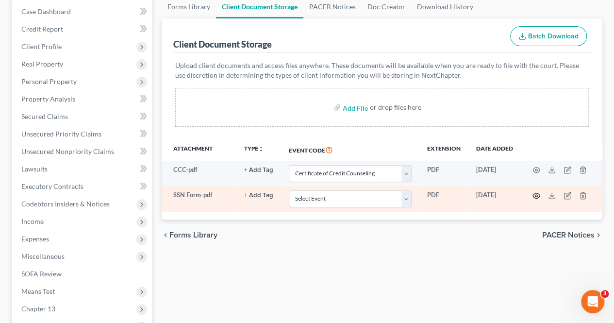
click at [534, 194] on icon "button" at bounding box center [536, 196] width 8 height 8
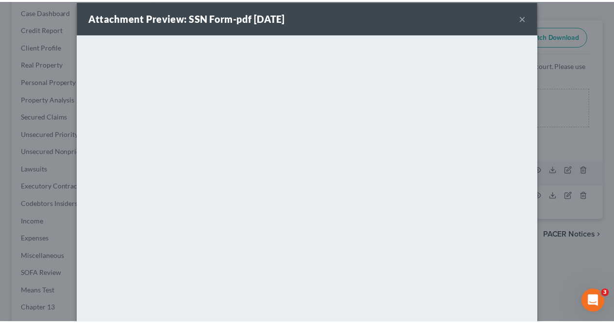
scroll to position [0, 0]
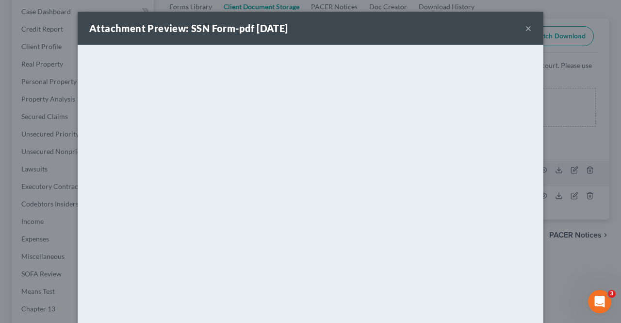
click at [525, 29] on button "×" at bounding box center [528, 28] width 7 height 12
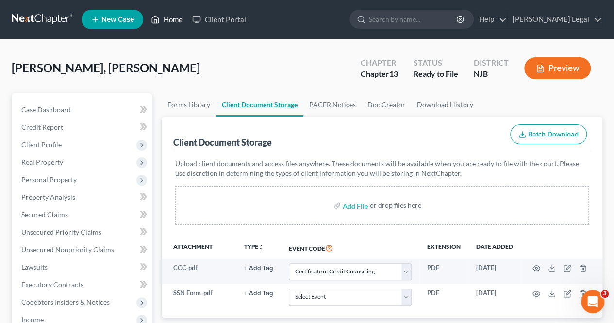
click at [170, 22] on link "Home" at bounding box center [166, 19] width 41 height 17
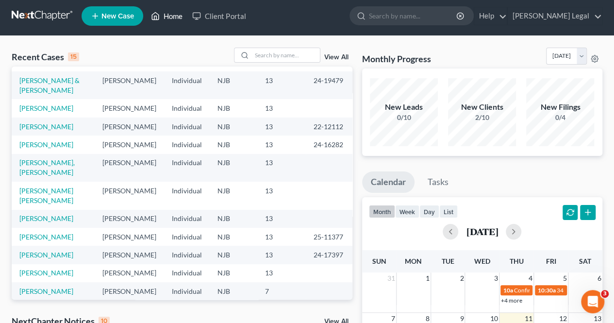
scroll to position [146, 0]
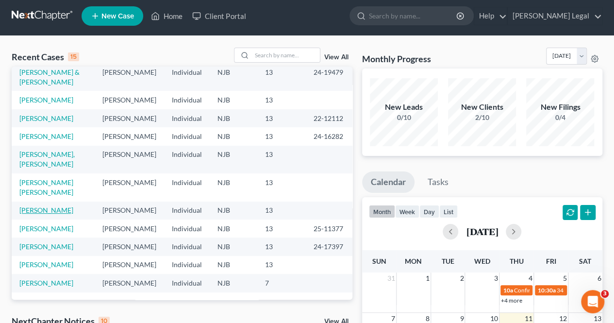
click at [55, 214] on link "[PERSON_NAME]" at bounding box center [46, 210] width 54 height 8
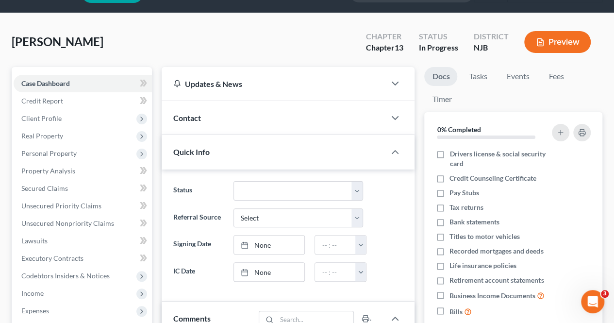
scroll to position [49, 0]
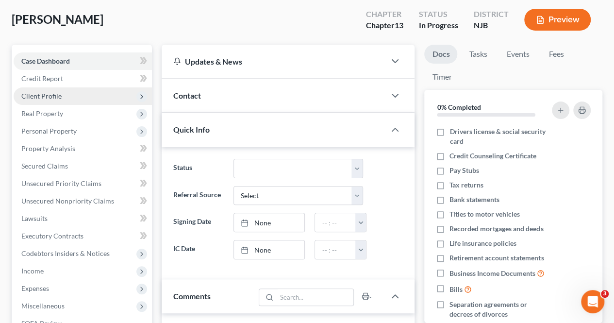
click at [75, 96] on span "Client Profile" at bounding box center [83, 95] width 138 height 17
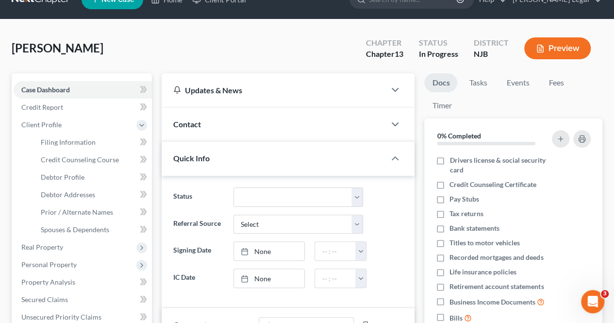
scroll to position [0, 0]
